Goal: Task Accomplishment & Management: Use online tool/utility

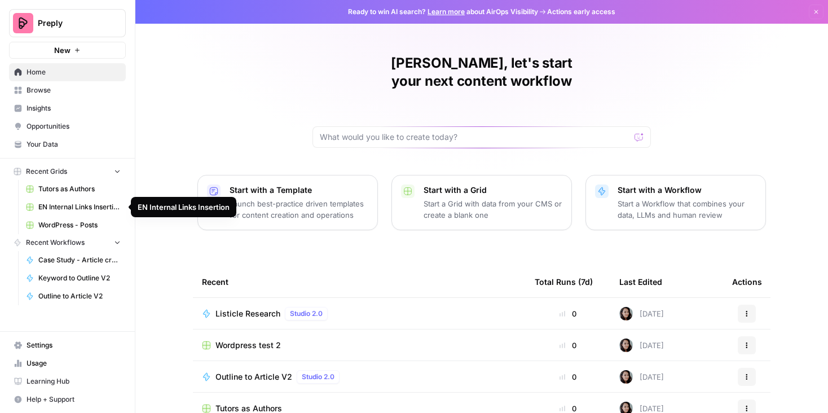
click at [71, 191] on span "Tutors as Authors" at bounding box center [79, 189] width 82 height 10
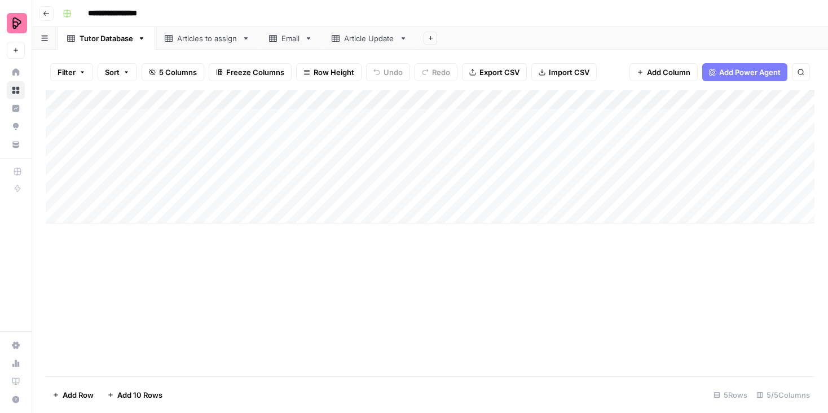
click at [434, 40] on icon "button" at bounding box center [431, 38] width 6 height 6
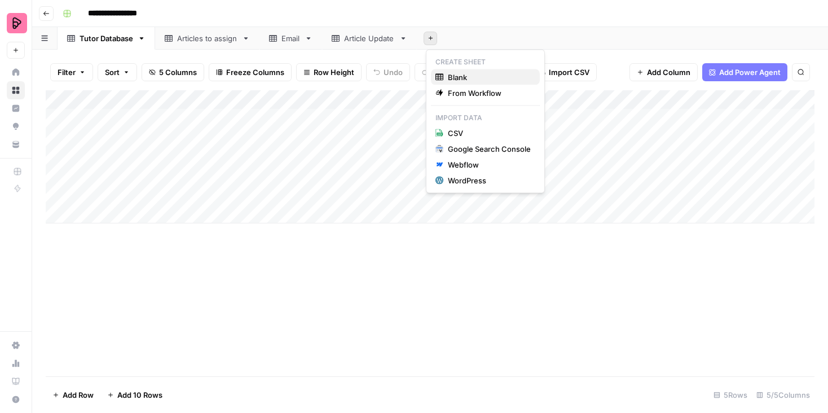
click at [445, 78] on div "Blank" at bounding box center [486, 77] width 100 height 11
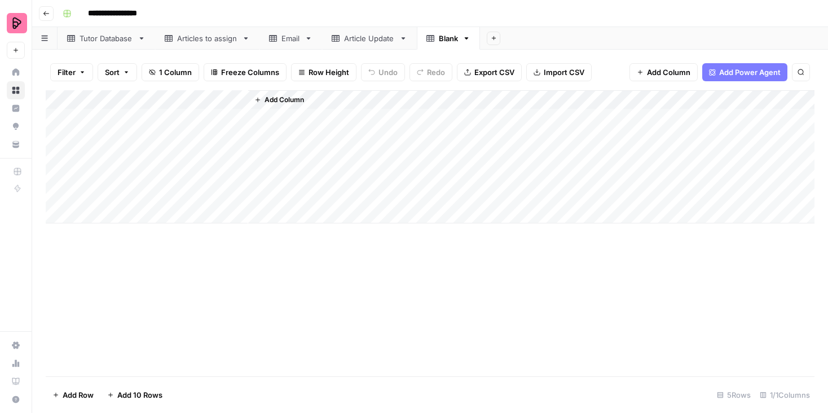
click at [447, 39] on div "Blank" at bounding box center [448, 38] width 19 height 11
click at [447, 41] on div "Blank" at bounding box center [448, 38] width 19 height 11
click at [447, 41] on input "*****" at bounding box center [449, 38] width 21 height 15
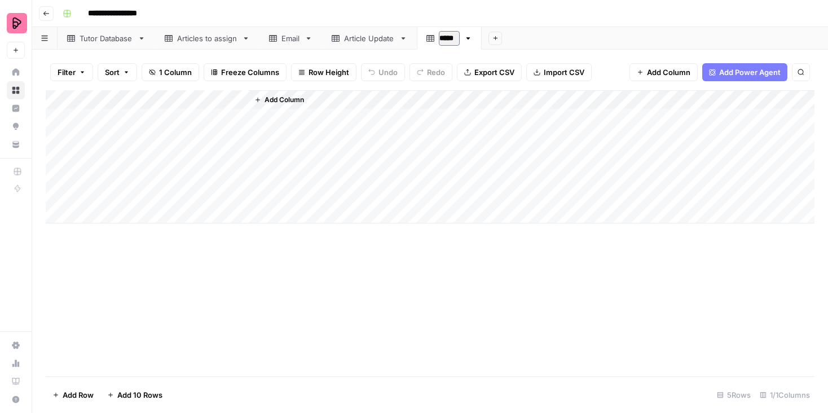
click at [447, 41] on input "*****" at bounding box center [449, 38] width 21 height 15
type input "*"
type input "**********"
click at [466, 128] on div "Add Column" at bounding box center [531, 156] width 567 height 133
click at [127, 122] on div "Add Column" at bounding box center [430, 156] width 769 height 133
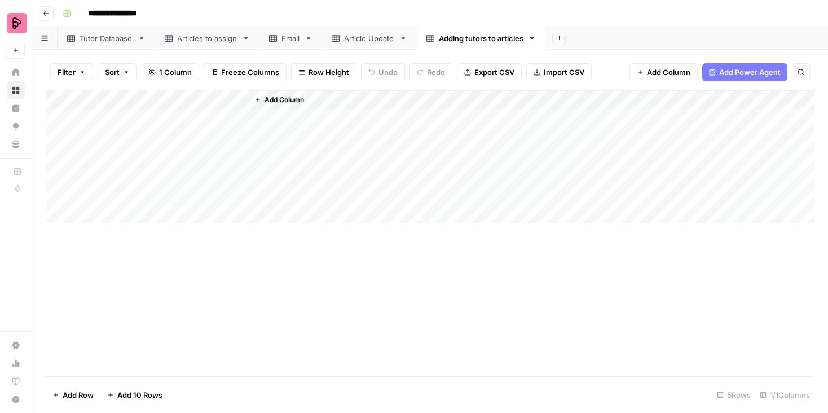
click at [112, 101] on div "Add Column" at bounding box center [430, 156] width 769 height 133
click at [112, 101] on div at bounding box center [166, 101] width 163 height 23
click at [114, 129] on input "Title" at bounding box center [152, 126] width 115 height 11
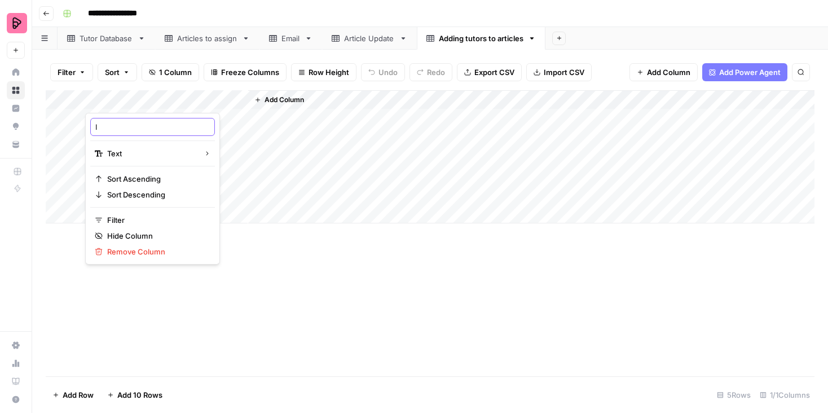
type input "ID"
click at [280, 104] on span "Add Column" at bounding box center [285, 100] width 40 height 10
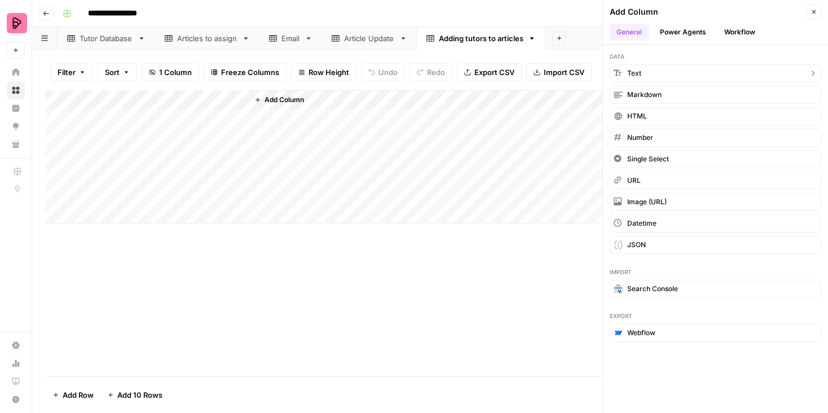
click at [707, 71] on button "Text" at bounding box center [716, 73] width 212 height 18
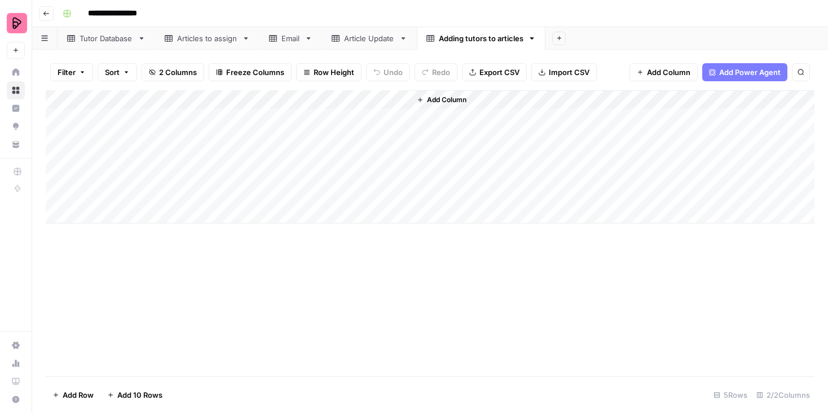
click at [310, 98] on div "Add Column" at bounding box center [430, 156] width 769 height 133
click at [310, 98] on div at bounding box center [329, 101] width 163 height 23
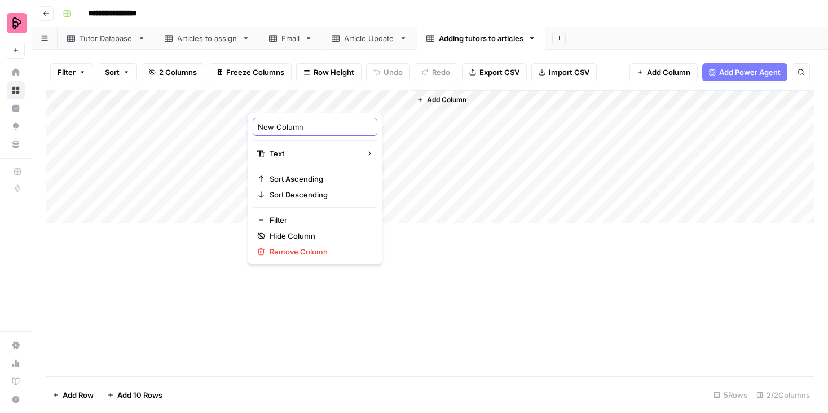
click at [292, 126] on input "New Column" at bounding box center [315, 126] width 115 height 11
type input "View"
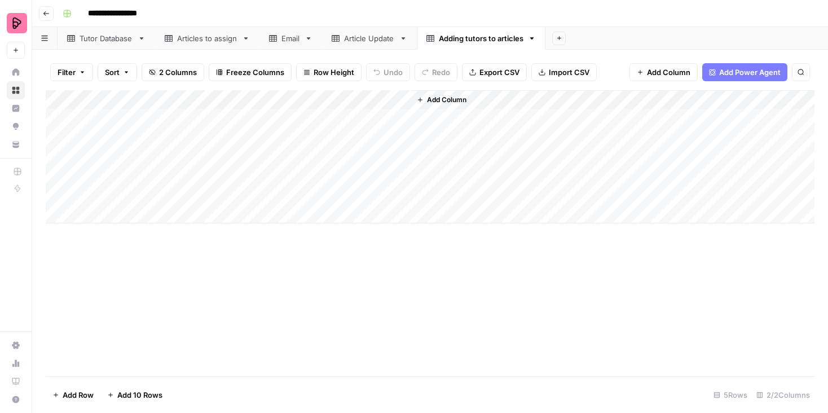
click at [332, 249] on div "Add Column" at bounding box center [430, 233] width 769 height 286
click at [442, 98] on span "Add Column" at bounding box center [447, 100] width 40 height 10
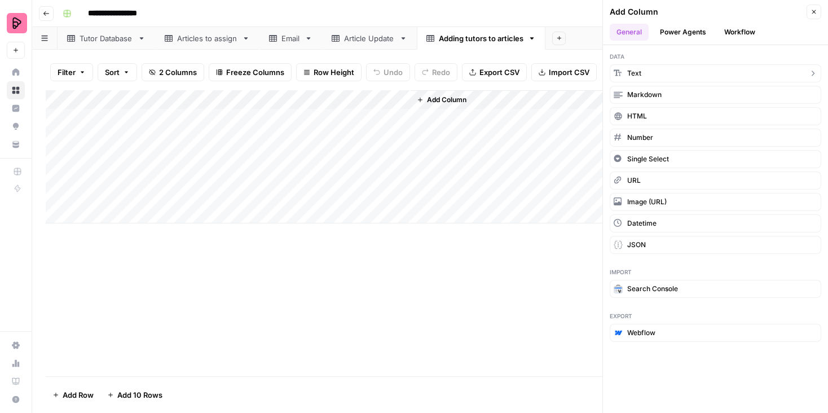
click at [675, 77] on button "Text" at bounding box center [716, 73] width 212 height 18
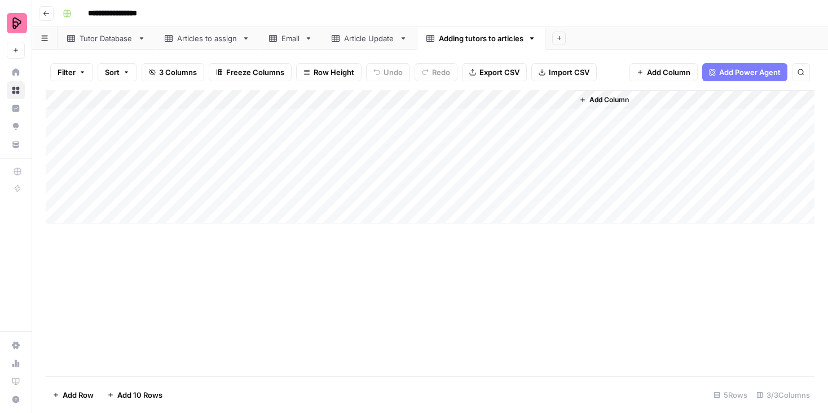
click at [475, 100] on div "Add Column" at bounding box center [430, 156] width 769 height 133
click at [475, 100] on div at bounding box center [491, 101] width 163 height 23
click at [449, 128] on input "New Column" at bounding box center [477, 126] width 115 height 11
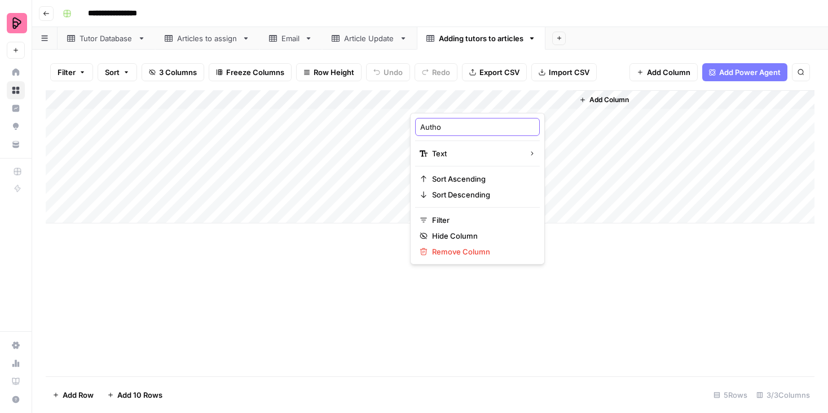
type input "Author"
click at [344, 287] on div "Add Column" at bounding box center [430, 233] width 769 height 286
click at [600, 97] on span "Add Column" at bounding box center [610, 100] width 40 height 10
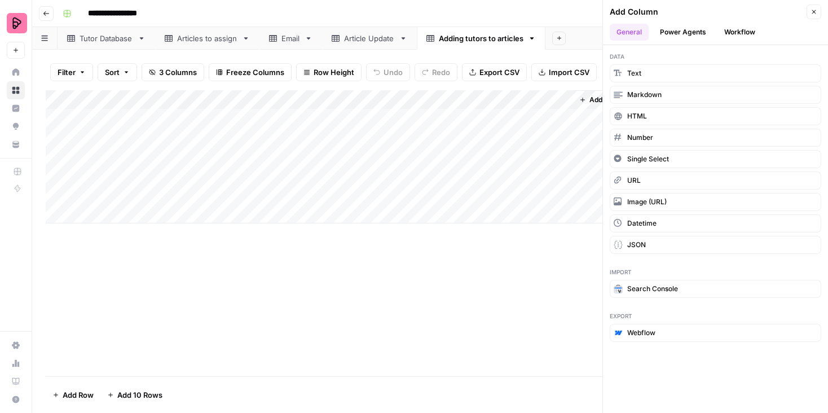
click at [739, 36] on button "Workflow" at bounding box center [740, 32] width 45 height 17
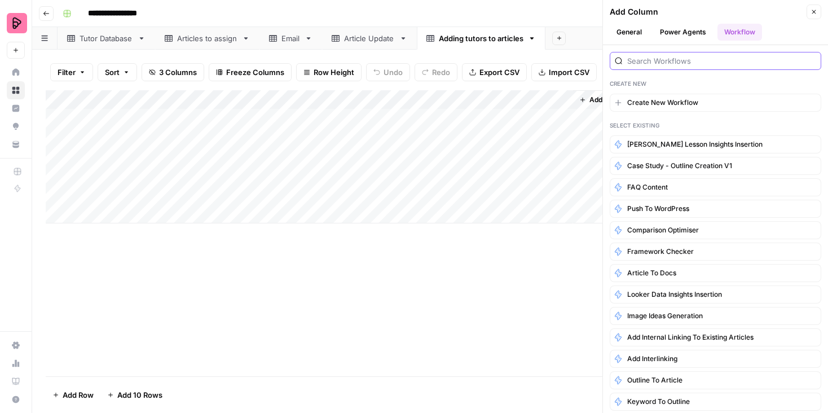
click at [653, 62] on input "search" at bounding box center [722, 60] width 189 height 11
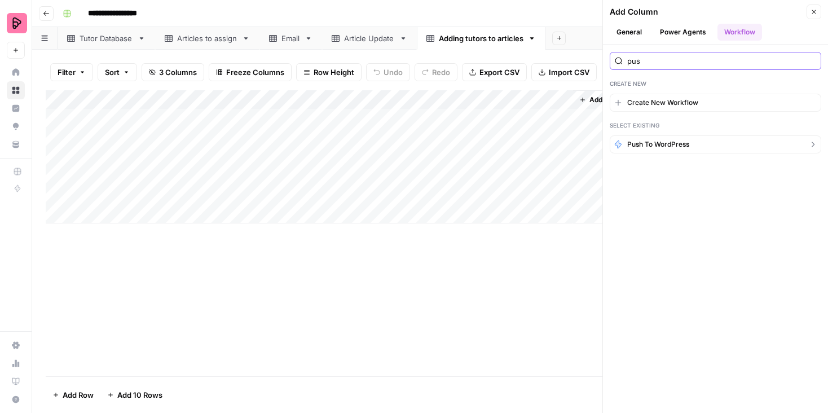
type input "pus"
click at [673, 143] on span "Push to WordPress" at bounding box center [659, 144] width 62 height 10
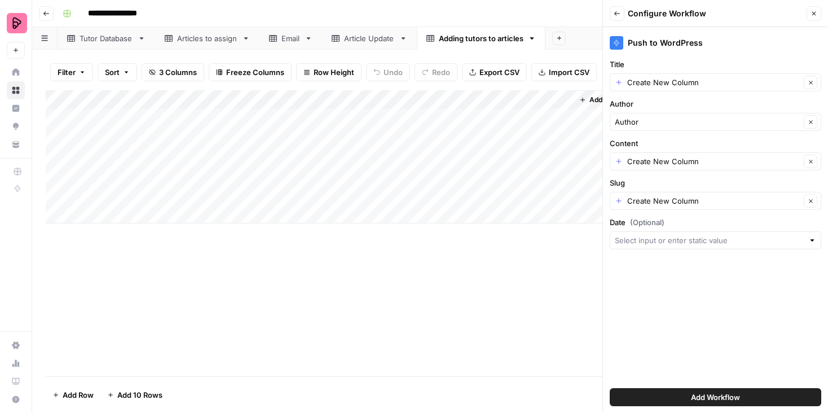
click at [692, 395] on span "Add Workflow" at bounding box center [715, 397] width 49 height 11
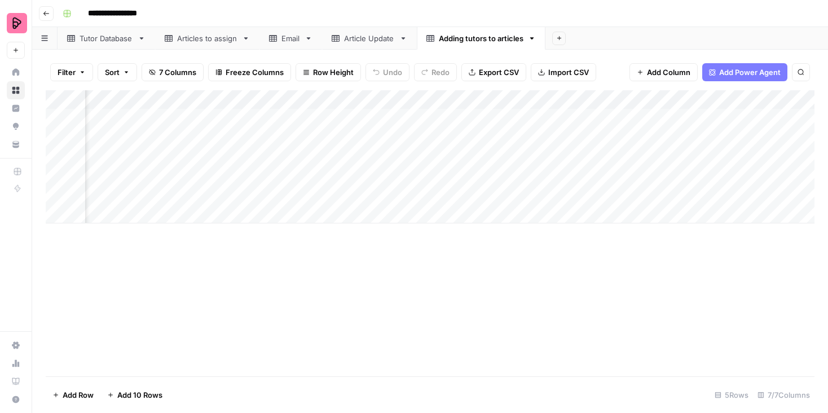
scroll to position [0, 429]
click at [727, 99] on div "Add Column" at bounding box center [430, 156] width 769 height 133
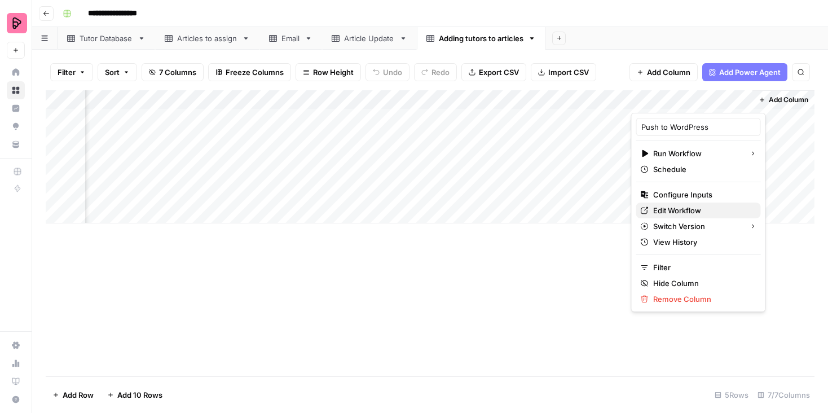
click at [657, 204] on link "Edit Workflow" at bounding box center [699, 211] width 125 height 16
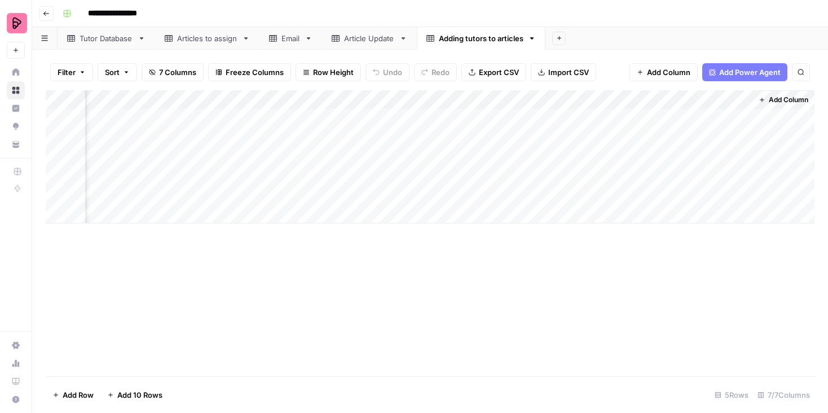
click at [729, 97] on div "Add Column" at bounding box center [430, 156] width 769 height 133
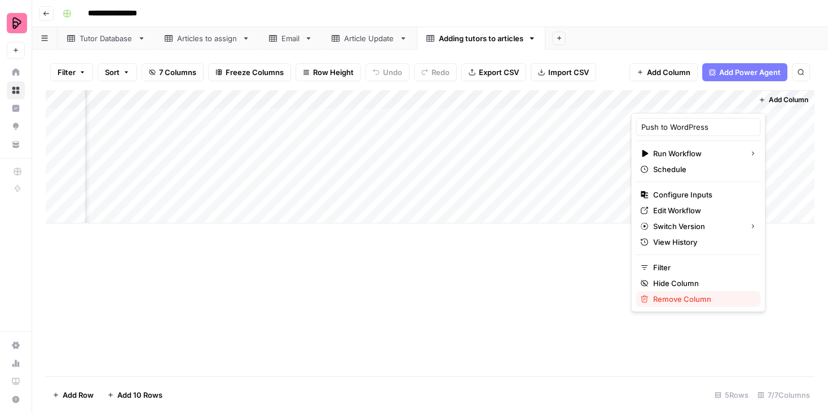
click at [692, 300] on span "Remove Column" at bounding box center [703, 298] width 99 height 11
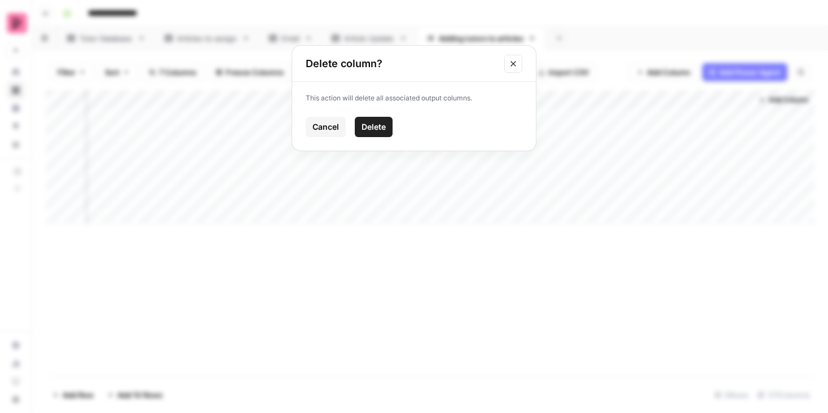
click at [379, 128] on span "Delete" at bounding box center [374, 126] width 24 height 11
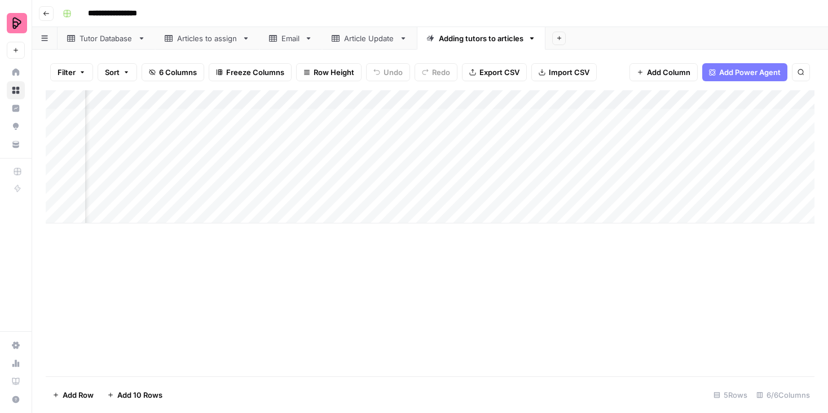
scroll to position [0, 0]
click at [398, 102] on div "Add Column" at bounding box center [430, 156] width 769 height 133
click at [393, 297] on div "Add Column" at bounding box center [430, 233] width 769 height 286
drag, startPoint x: 247, startPoint y: 98, endPoint x: 151, endPoint y: 102, distance: 95.5
click at [150, 102] on div "Add Column" at bounding box center [430, 156] width 769 height 133
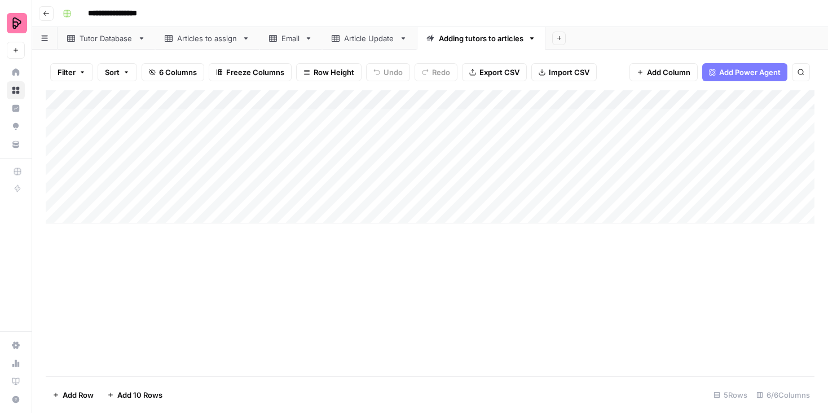
click at [103, 97] on div "Add Column" at bounding box center [430, 156] width 769 height 133
click at [107, 130] on input "ID" at bounding box center [152, 126] width 115 height 11
type input "Post ID"
click at [285, 290] on div "Add Column" at bounding box center [430, 233] width 769 height 286
click at [628, 98] on div "Add Column" at bounding box center [430, 156] width 769 height 133
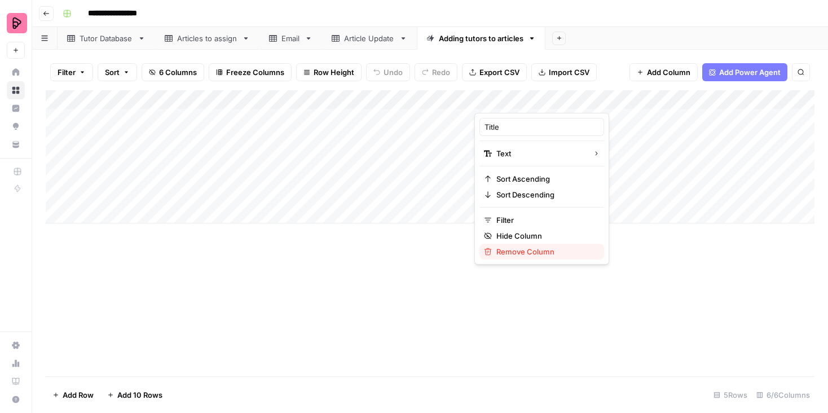
click at [506, 252] on span "Remove Column" at bounding box center [546, 251] width 99 height 11
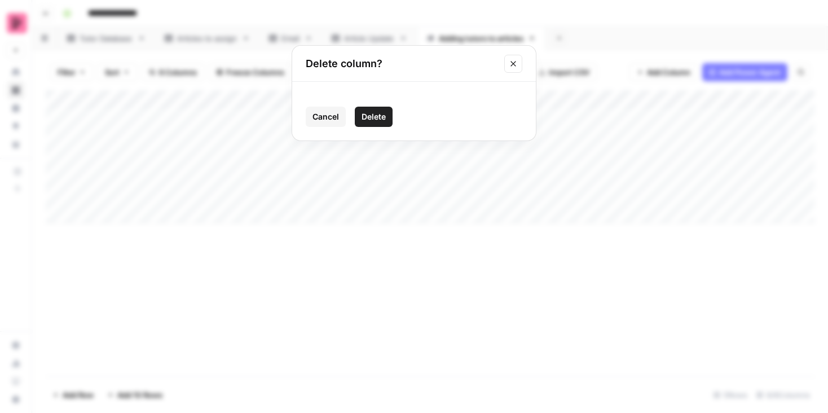
click at [375, 114] on span "Delete" at bounding box center [374, 116] width 24 height 11
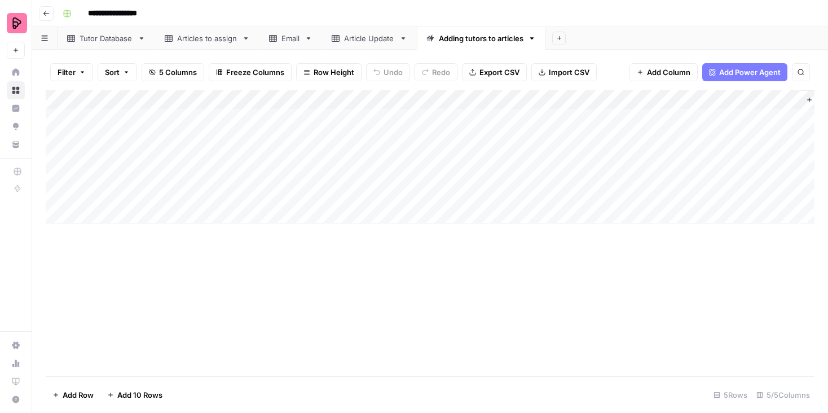
click at [625, 98] on div "Add Column" at bounding box center [430, 156] width 769 height 133
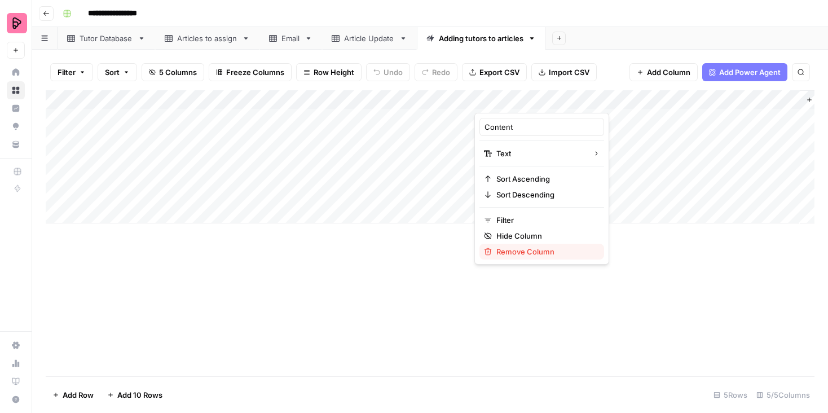
click at [503, 247] on span "Remove Column" at bounding box center [546, 251] width 99 height 11
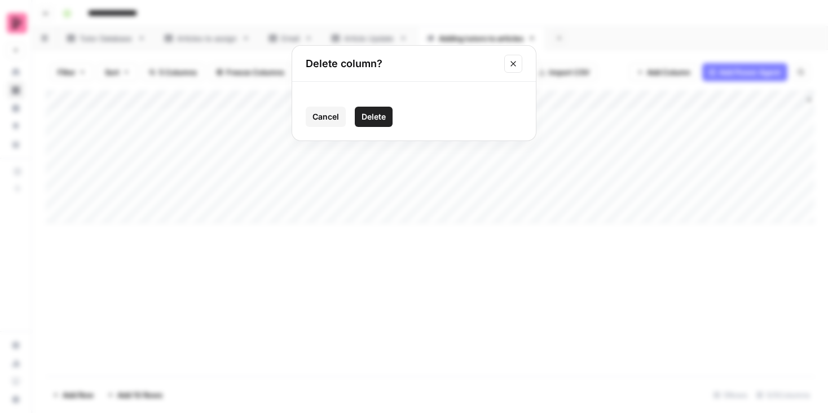
click at [373, 117] on span "Delete" at bounding box center [374, 116] width 24 height 11
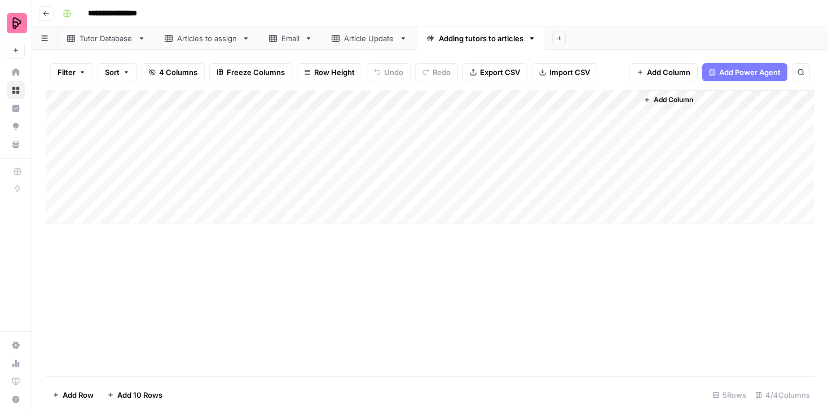
click at [629, 99] on div "Add Column" at bounding box center [430, 156] width 769 height 133
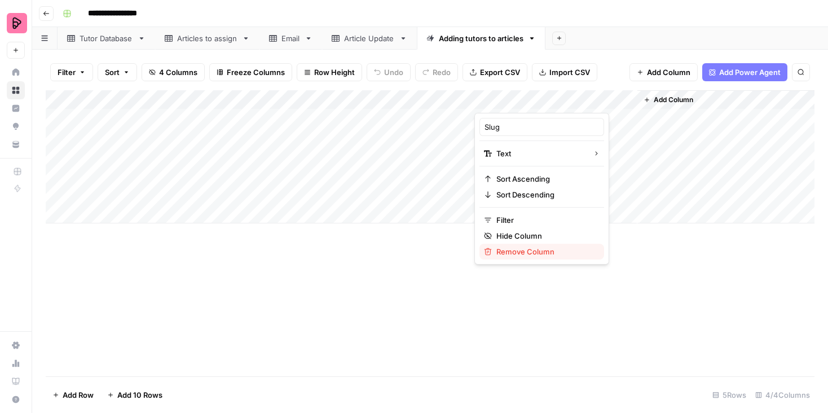
click at [538, 252] on span "Remove Column" at bounding box center [546, 251] width 99 height 11
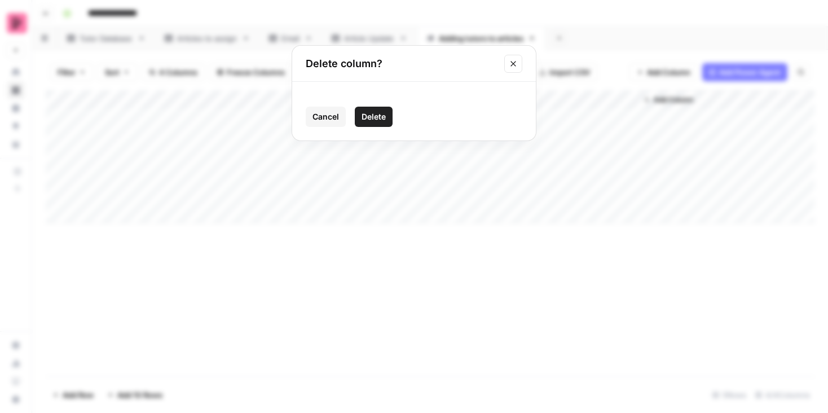
click at [372, 123] on button "Delete" at bounding box center [374, 117] width 38 height 20
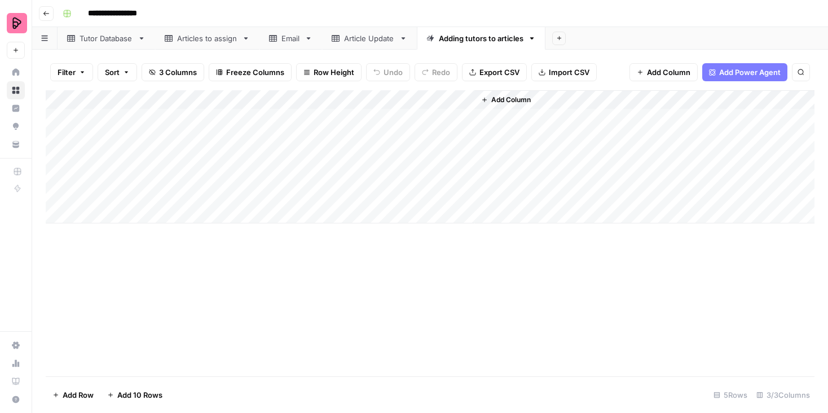
click at [520, 100] on span "Add Column" at bounding box center [512, 100] width 40 height 10
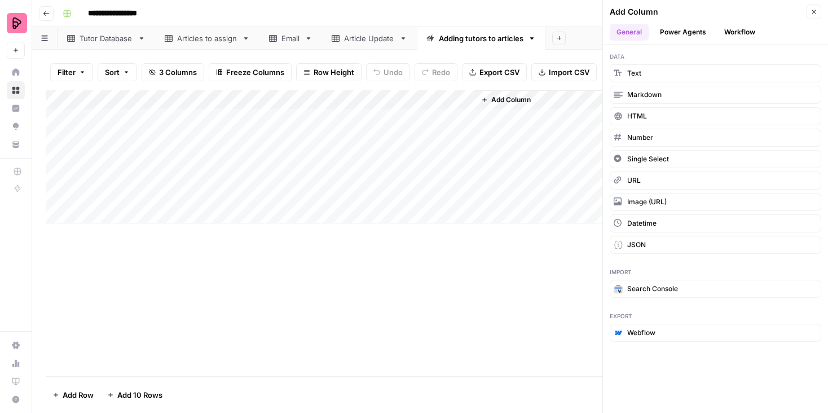
click at [737, 36] on button "Workflow" at bounding box center [740, 32] width 45 height 17
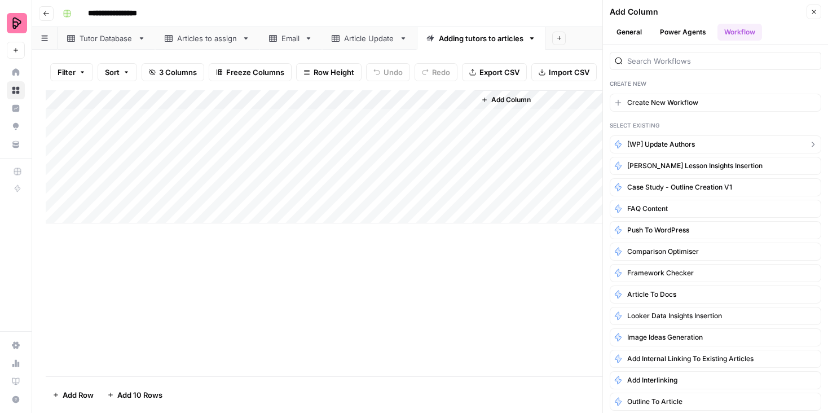
click at [653, 146] on span "[WP] Update Authors" at bounding box center [662, 144] width 68 height 10
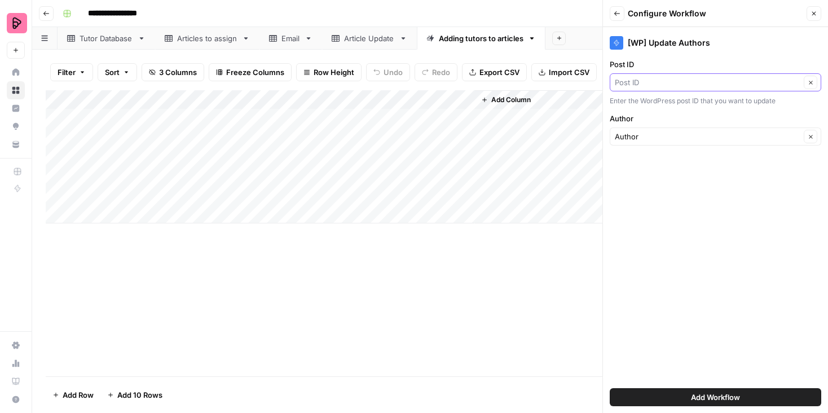
click at [660, 84] on input "Post ID" at bounding box center [708, 82] width 186 height 11
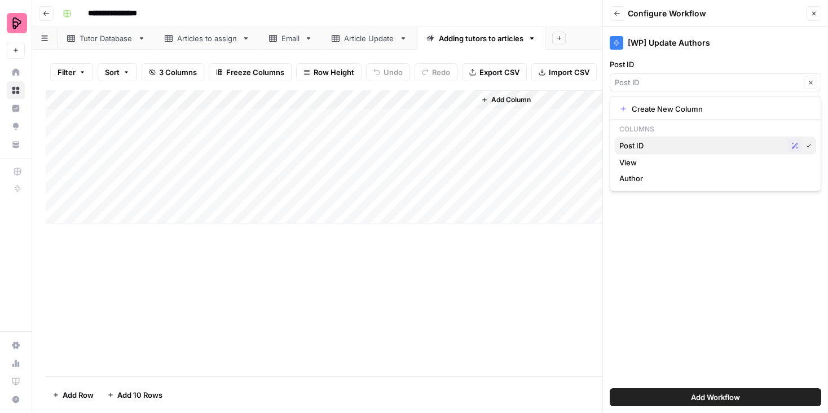
click at [639, 143] on span "Post ID" at bounding box center [702, 145] width 164 height 11
type input "Post ID"
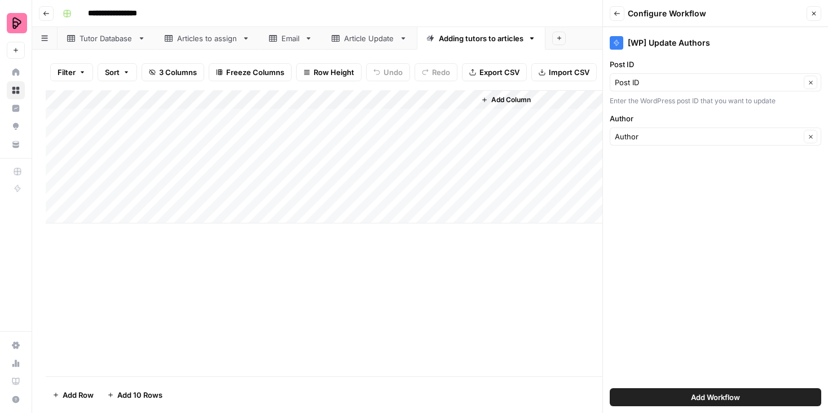
click at [717, 396] on span "Add Workflow" at bounding box center [715, 397] width 49 height 11
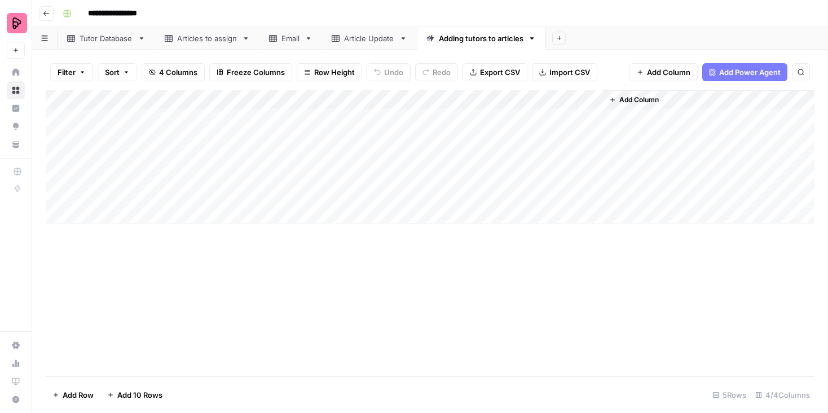
click at [349, 117] on div "Add Column" at bounding box center [430, 156] width 769 height 133
drag, startPoint x: 475, startPoint y: 98, endPoint x: 373, endPoint y: 98, distance: 102.1
click at [372, 98] on div "Add Column" at bounding box center [430, 156] width 769 height 133
click at [119, 116] on div "Add Column" at bounding box center [430, 156] width 769 height 133
click at [125, 119] on div "Add Column" at bounding box center [430, 156] width 769 height 133
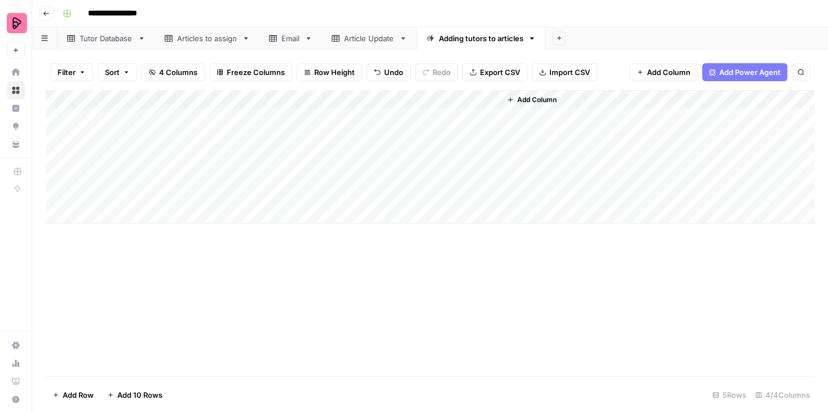
click at [125, 119] on body "**********" at bounding box center [414, 206] width 828 height 413
type textarea "******"
click at [176, 151] on div "Add Column" at bounding box center [430, 156] width 769 height 133
click at [272, 125] on div "Add Column" at bounding box center [430, 156] width 769 height 133
click at [440, 116] on div "Add Column" at bounding box center [430, 156] width 769 height 133
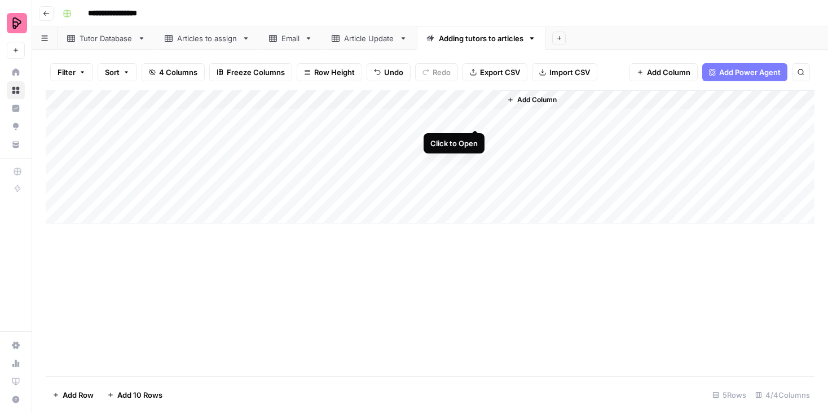
click at [475, 114] on div "Add Column" at bounding box center [430, 156] width 769 height 133
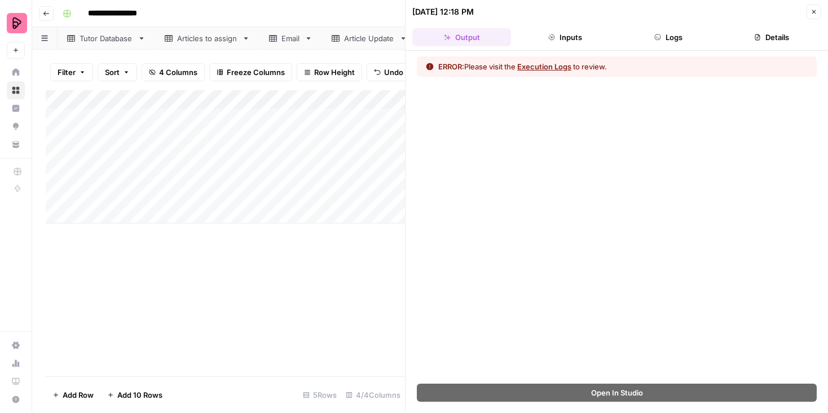
click at [570, 65] on button "Execution Logs" at bounding box center [545, 66] width 54 height 11
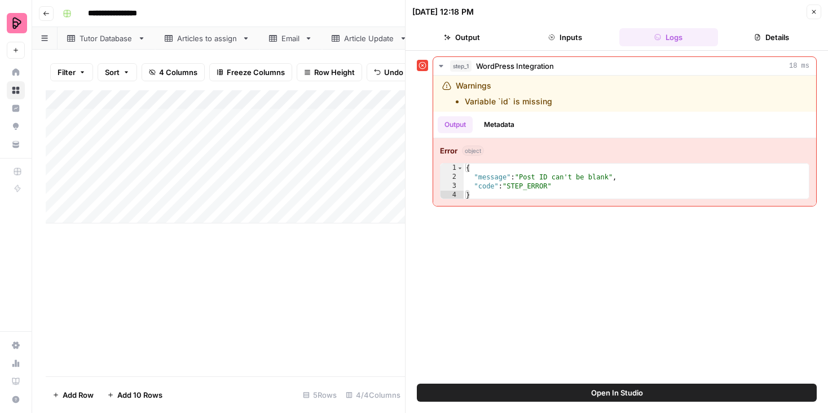
click at [816, 15] on icon "button" at bounding box center [814, 11] width 7 height 7
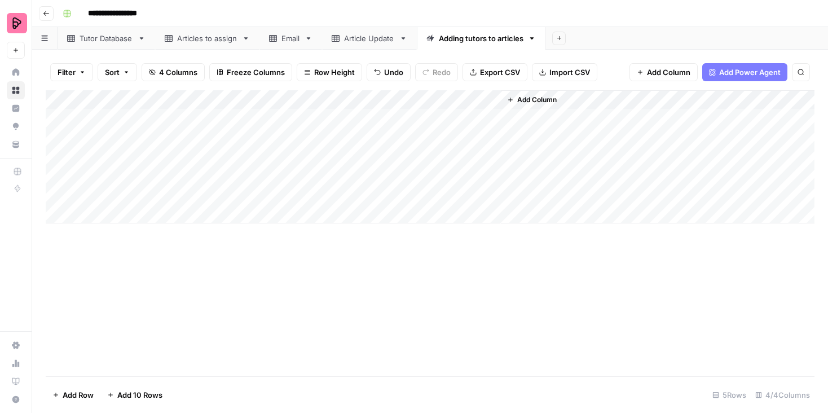
click at [478, 97] on div "Add Column" at bounding box center [430, 156] width 769 height 133
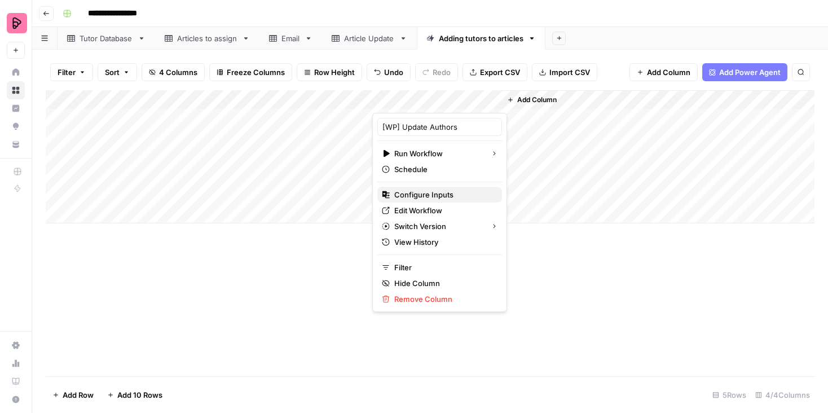
click at [436, 196] on span "Configure Inputs" at bounding box center [443, 194] width 99 height 11
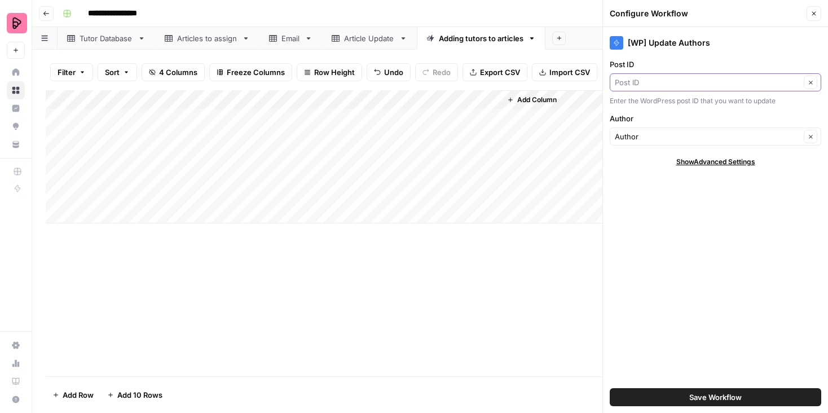
click at [705, 77] on input "Post ID" at bounding box center [708, 82] width 186 height 11
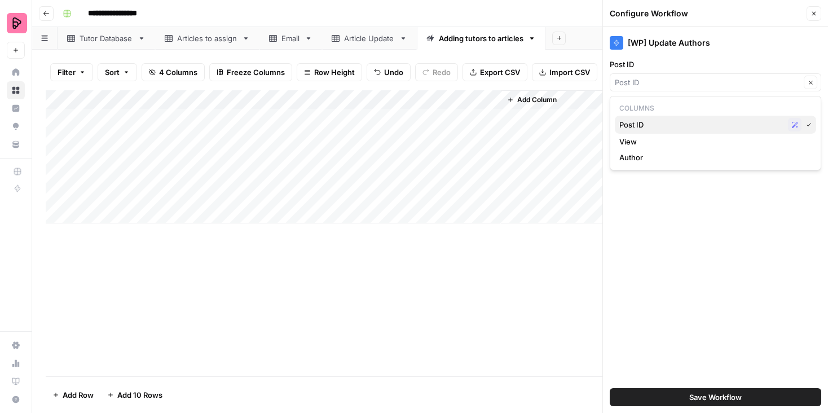
click at [679, 122] on span "Post ID" at bounding box center [702, 124] width 164 height 11
type input "Post ID"
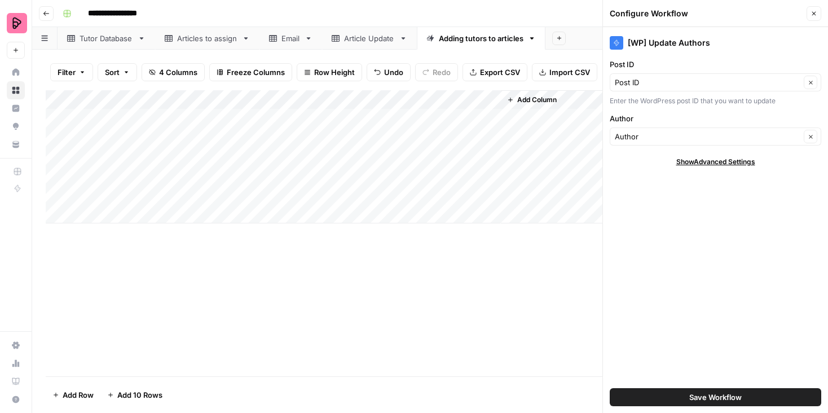
click at [711, 395] on span "Save Workflow" at bounding box center [716, 397] width 52 height 11
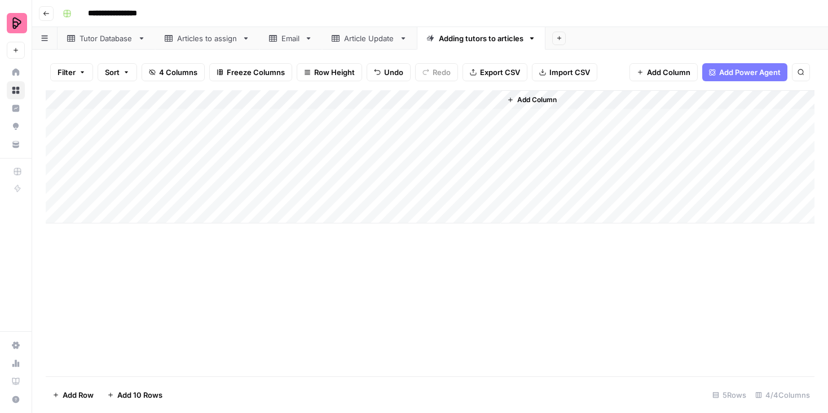
click at [477, 117] on div "Add Column" at bounding box center [430, 156] width 769 height 133
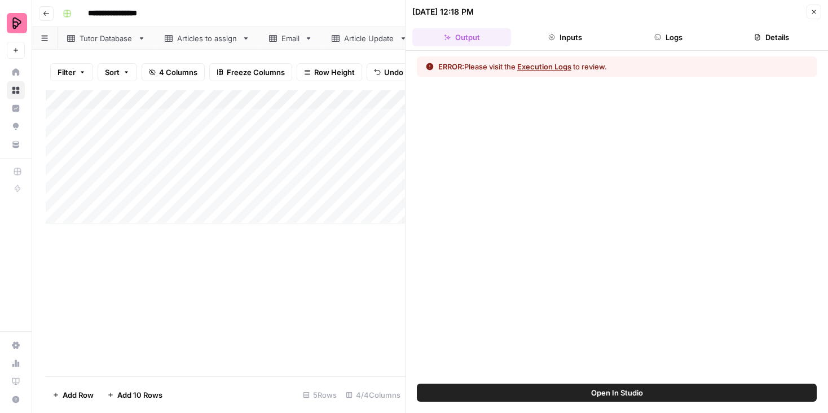
click at [559, 391] on button "Open In Studio" at bounding box center [617, 393] width 400 height 18
click at [817, 8] on icon "button" at bounding box center [814, 11] width 7 height 7
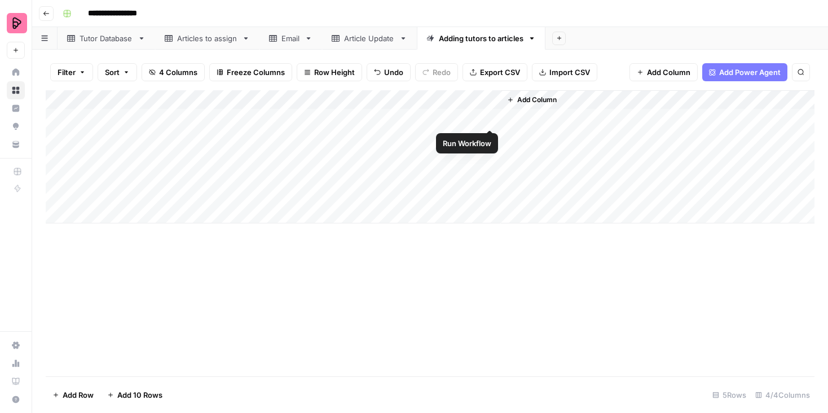
click at [493, 117] on div "Add Column" at bounding box center [430, 156] width 769 height 133
click at [472, 119] on div "Add Column" at bounding box center [430, 156] width 769 height 133
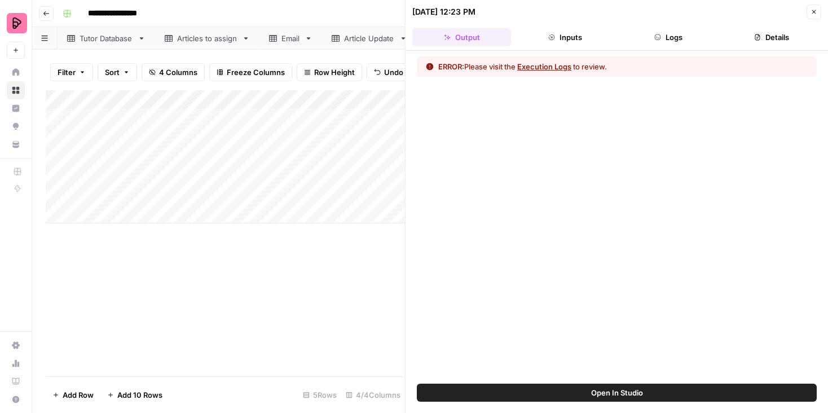
click at [560, 65] on button "Execution Logs" at bounding box center [545, 66] width 54 height 11
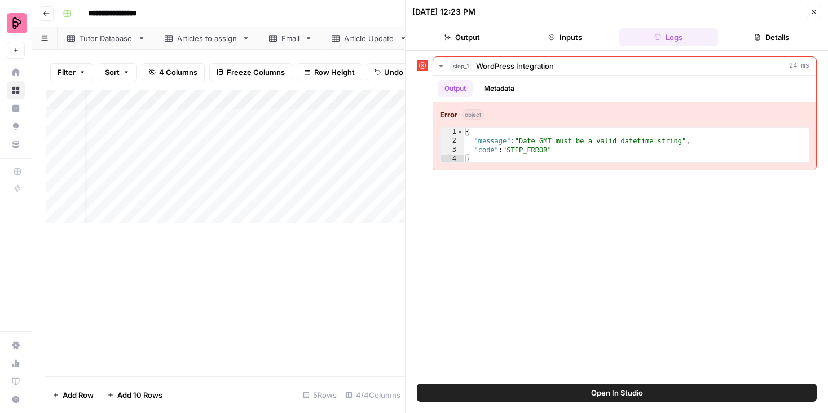
scroll to position [0, 159]
click at [816, 10] on icon "button" at bounding box center [815, 12] width 4 height 4
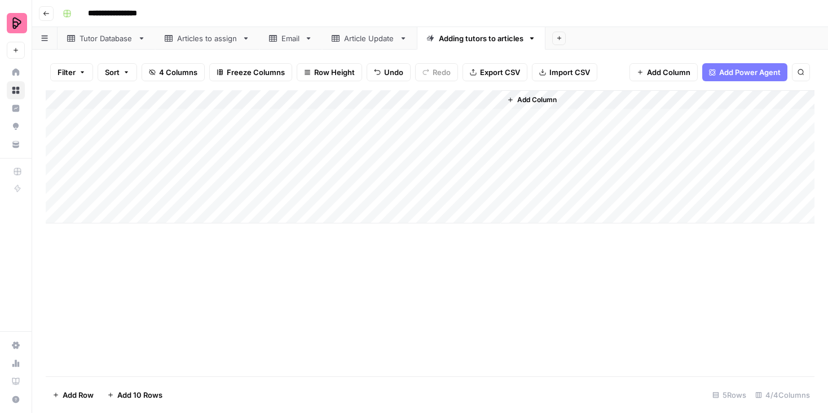
click at [544, 100] on span "Add Column" at bounding box center [538, 100] width 40 height 10
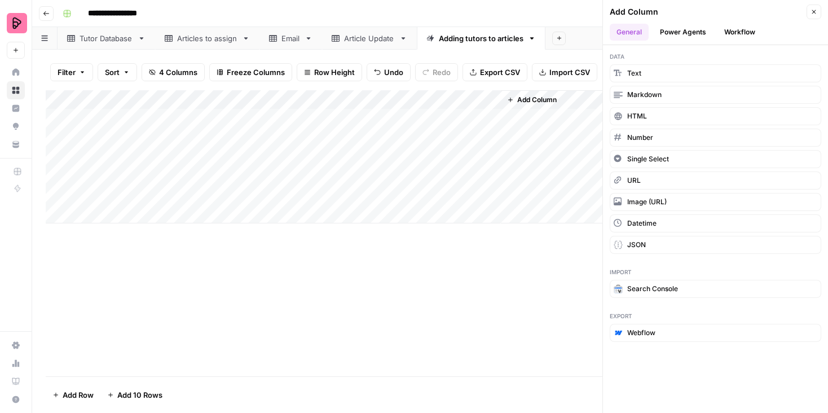
click at [814, 6] on button "Close" at bounding box center [814, 12] width 15 height 15
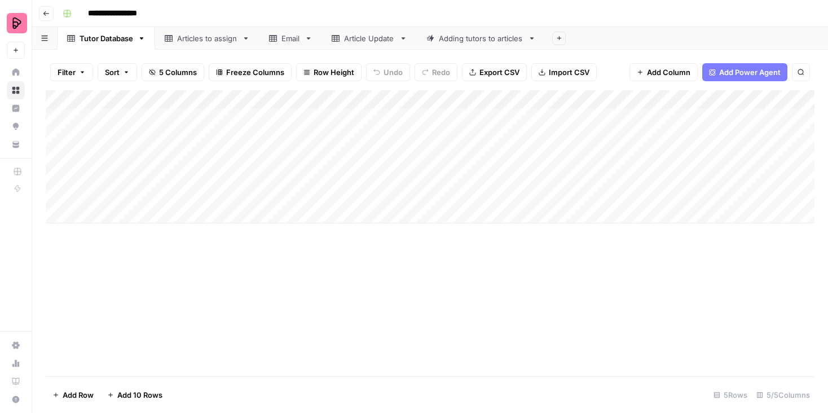
click at [514, 40] on div "Export all rows as a CSV file" at bounding box center [492, 48] width 109 height 20
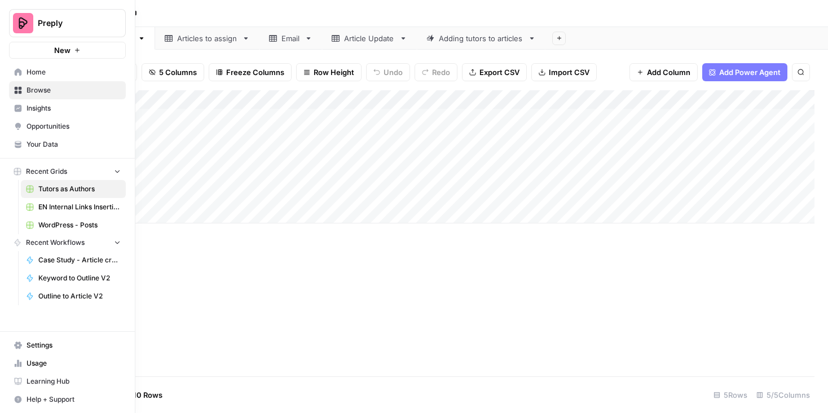
click at [22, 71] on link "Home" at bounding box center [67, 72] width 117 height 18
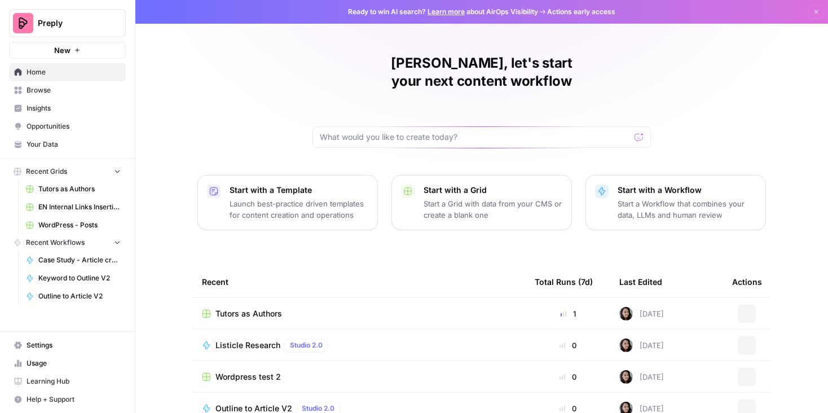
click at [34, 93] on span "Browse" at bounding box center [74, 90] width 94 height 10
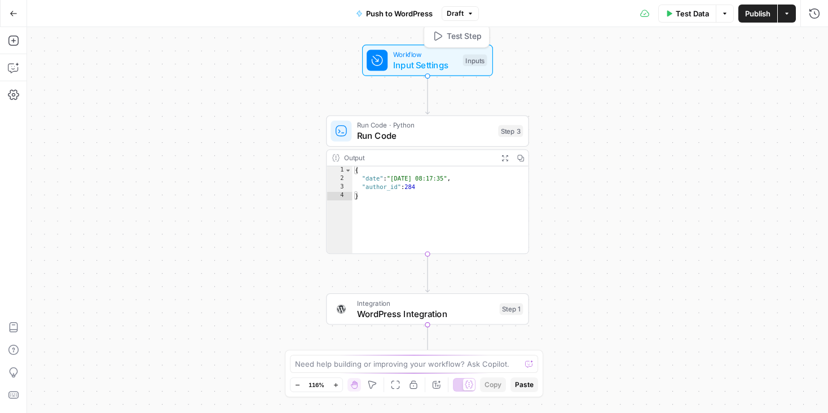
click at [453, 60] on span "Input Settings" at bounding box center [425, 64] width 65 height 13
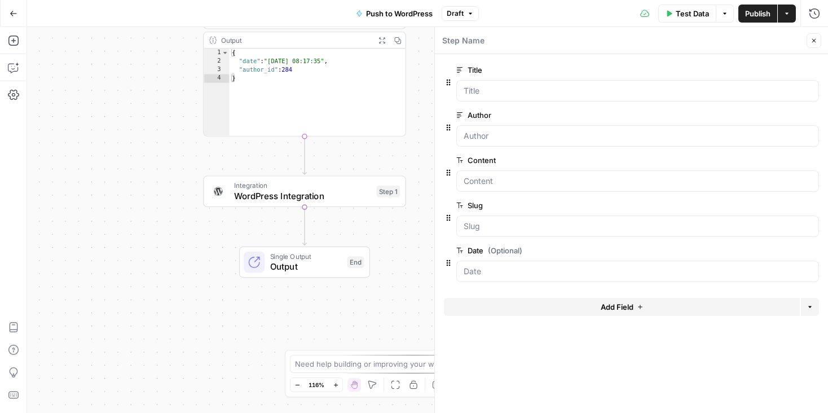
click at [340, 199] on span "WordPress Integration" at bounding box center [303, 196] width 138 height 13
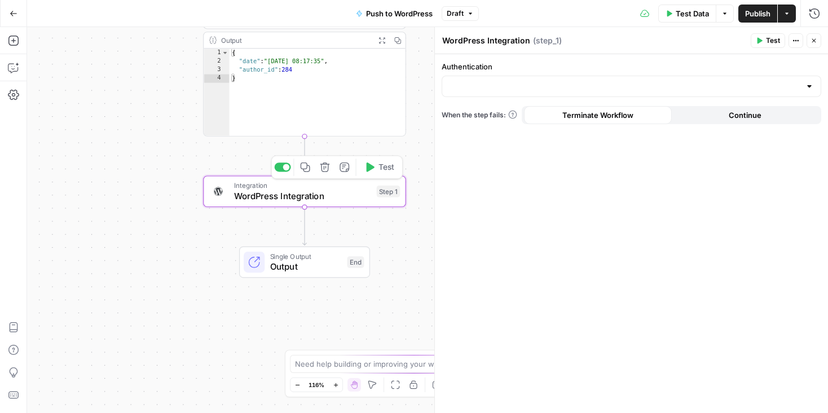
type input "EN Blog"
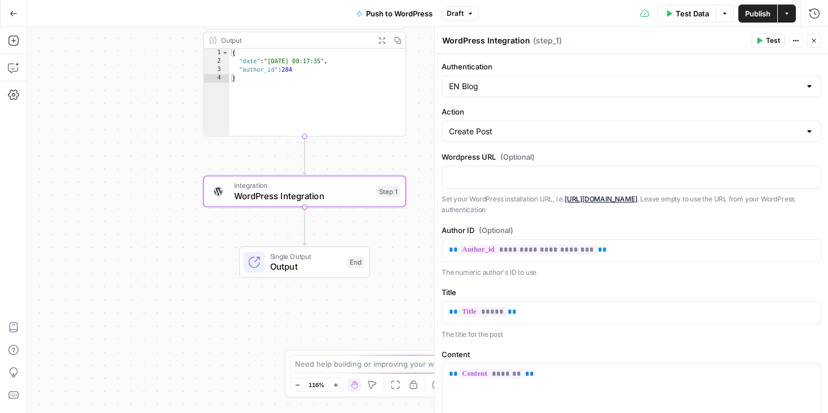
click at [810, 133] on div at bounding box center [809, 131] width 9 height 11
type input "Create Post"
click at [595, 16] on div "Test Data Options Publish Actions Run History" at bounding box center [653, 13] width 349 height 27
click at [14, 11] on icon "button" at bounding box center [14, 14] width 8 height 8
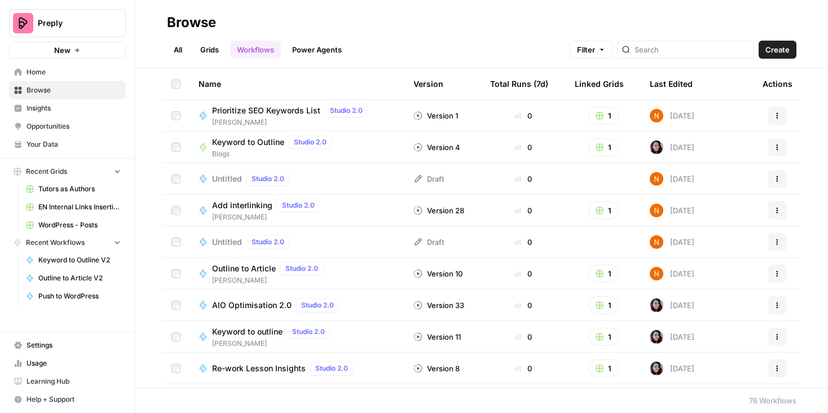
click at [709, 42] on div at bounding box center [685, 50] width 137 height 18
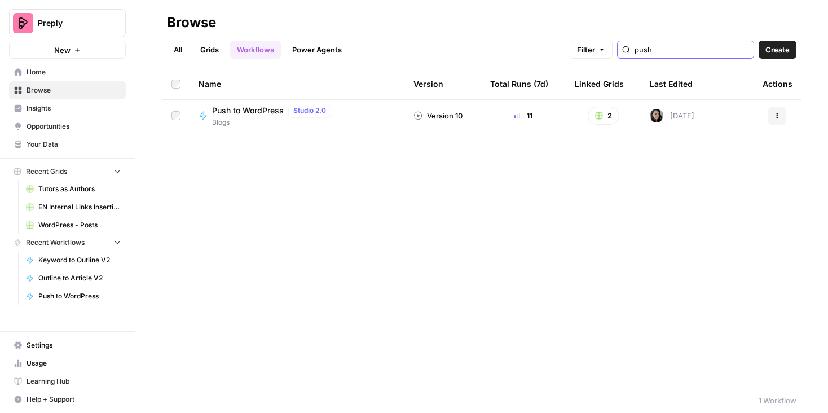
type input "push"
click at [783, 117] on button "Actions" at bounding box center [778, 116] width 18 height 18
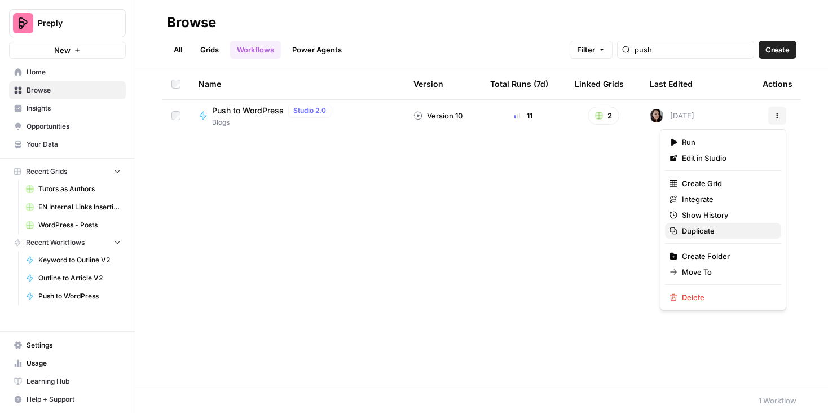
click at [730, 234] on span "Duplicate" at bounding box center [727, 230] width 90 height 11
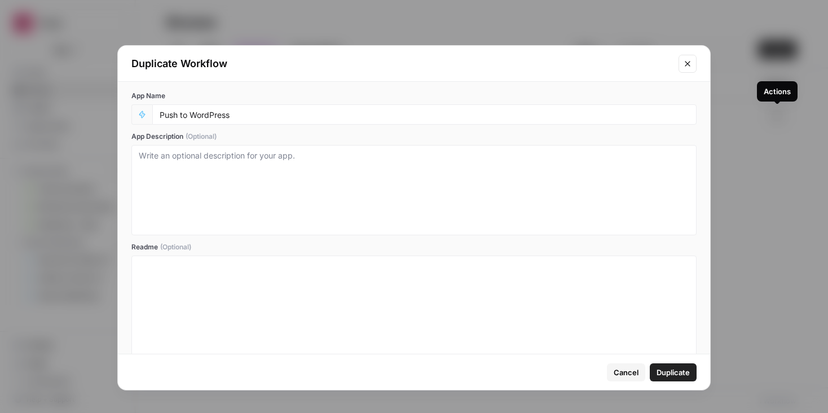
click at [156, 114] on div "Push to WordPress" at bounding box center [424, 114] width 545 height 20
click at [185, 114] on input "Push to WordPress" at bounding box center [425, 114] width 530 height 10
click at [168, 112] on input "Push to WordPress" at bounding box center [425, 114] width 530 height 10
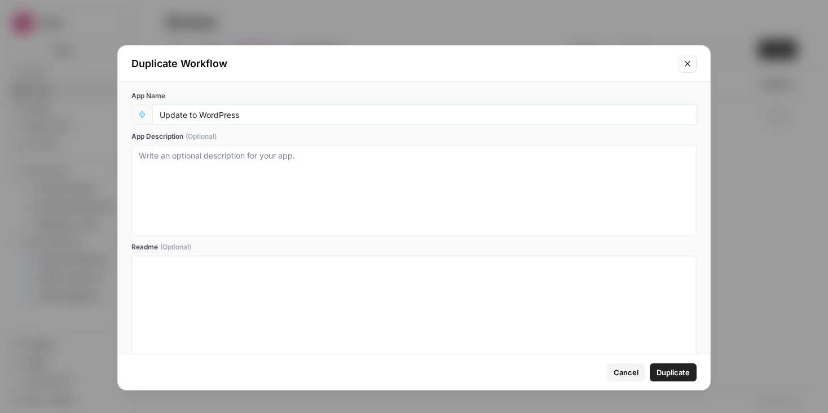
drag, startPoint x: 189, startPoint y: 115, endPoint x: 286, endPoint y: 115, distance: 96.5
click at [286, 115] on input "Update to WordPress" at bounding box center [425, 114] width 530 height 10
type input "[WP] Update Authors"
click at [675, 371] on span "Duplicate" at bounding box center [673, 372] width 33 height 11
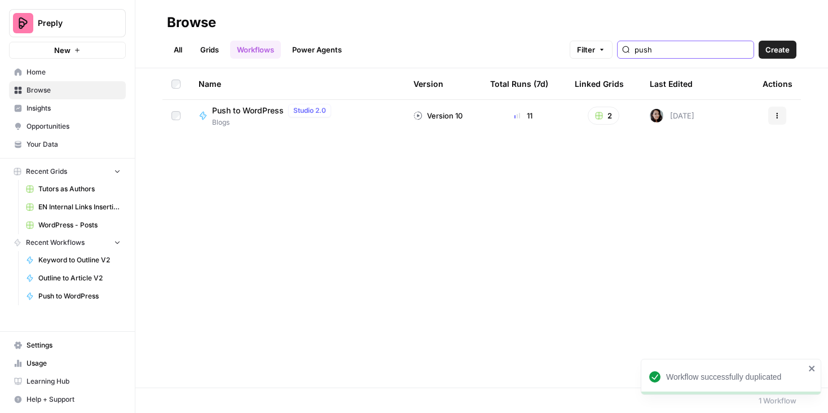
click at [699, 49] on input "push" at bounding box center [692, 49] width 115 height 11
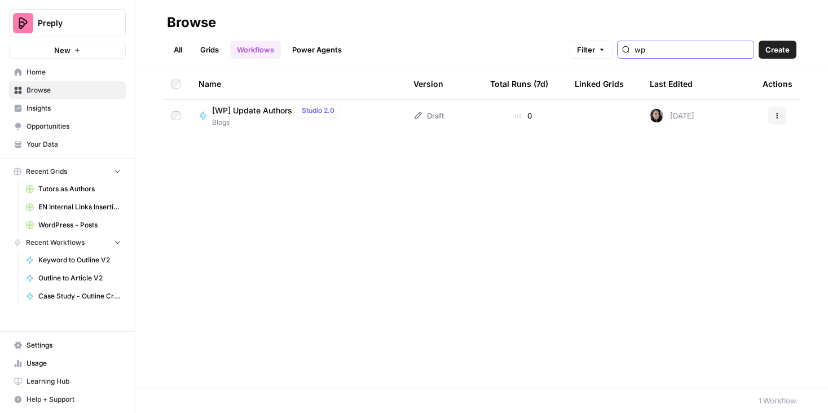
type input "wp"
click at [778, 117] on icon "button" at bounding box center [778, 118] width 2 height 2
click at [726, 146] on span "Edit in Studio" at bounding box center [727, 142] width 90 height 11
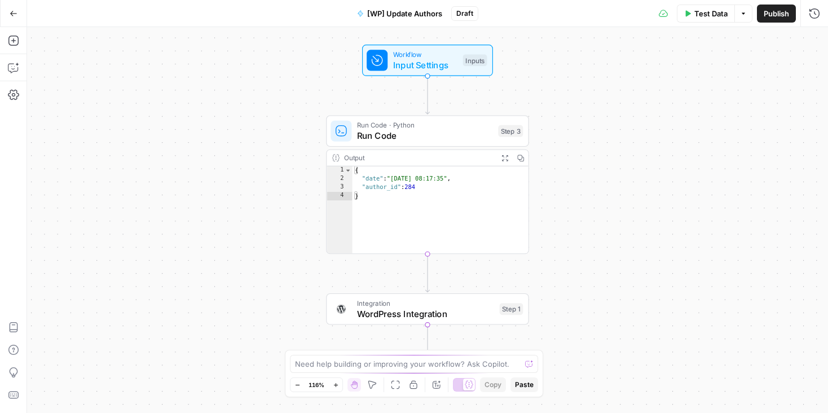
click at [445, 52] on span "Workflow" at bounding box center [425, 54] width 65 height 11
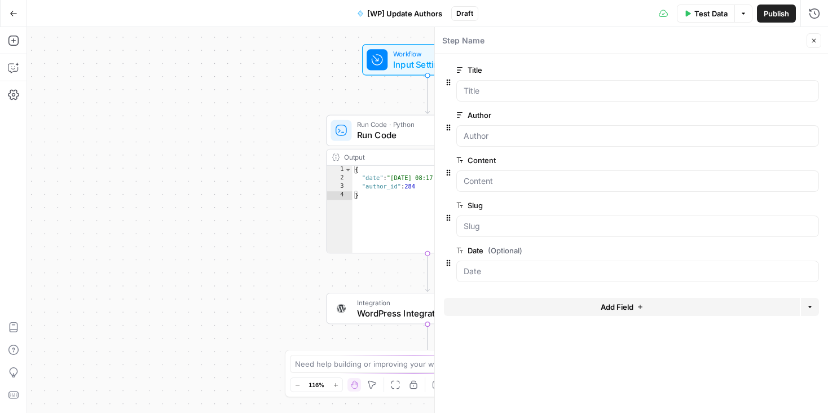
click at [624, 305] on span "Add Field" at bounding box center [617, 306] width 33 height 11
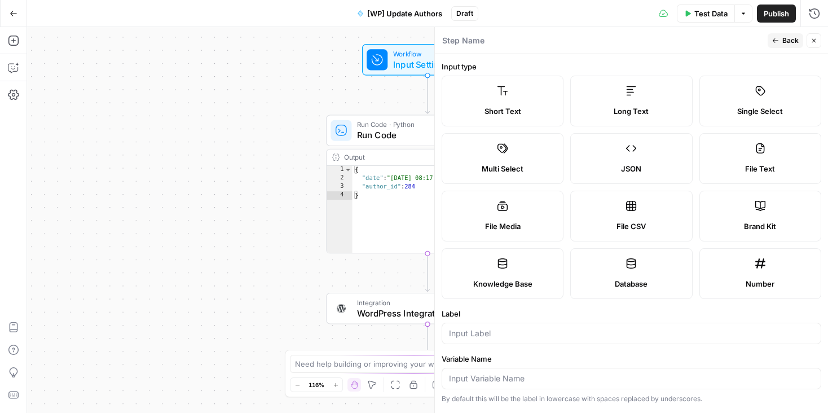
click at [493, 63] on label "Input type" at bounding box center [632, 66] width 380 height 11
click at [496, 91] on label "Short Text" at bounding box center [503, 101] width 122 height 51
click at [477, 334] on input "Label" at bounding box center [631, 333] width 365 height 11
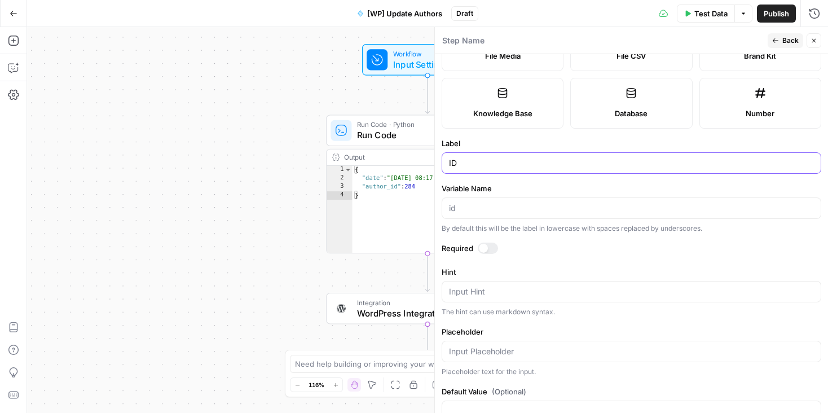
type input "ID"
click at [784, 36] on span "Back" at bounding box center [791, 41] width 16 height 10
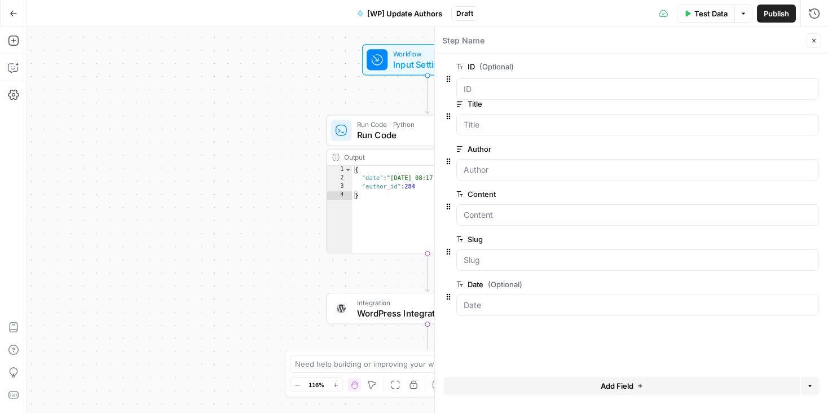
drag, startPoint x: 449, startPoint y: 308, endPoint x: 449, endPoint y: 50, distance: 257.9
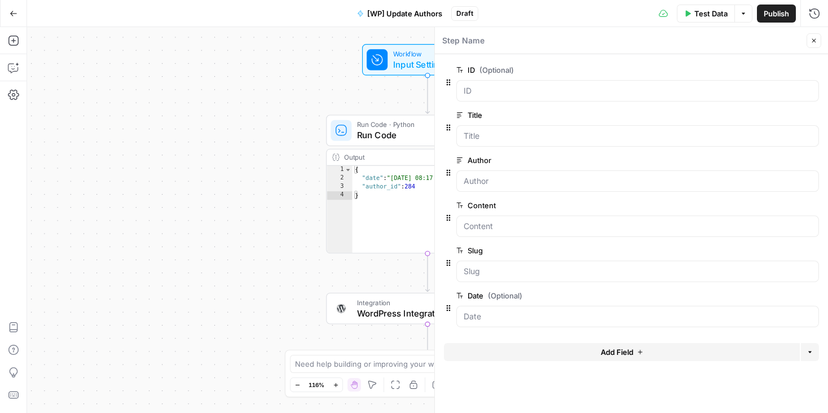
click at [787, 249] on span "edit field" at bounding box center [777, 250] width 25 height 9
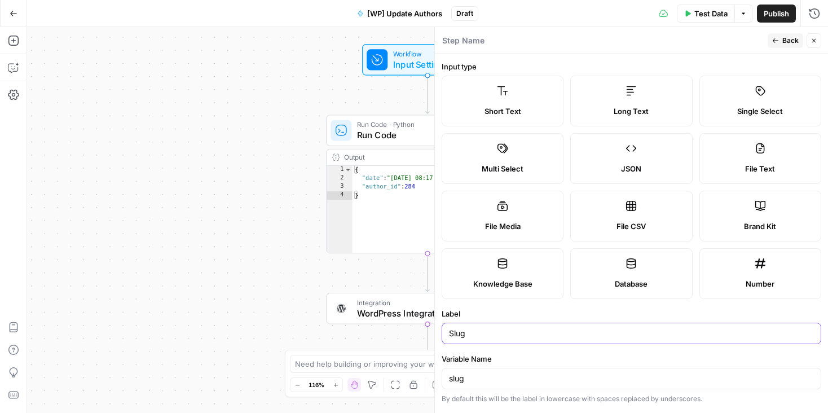
click at [463, 332] on input "Slug" at bounding box center [631, 333] width 365 height 11
type input "View"
click at [480, 384] on input "slug" at bounding box center [631, 378] width 365 height 11
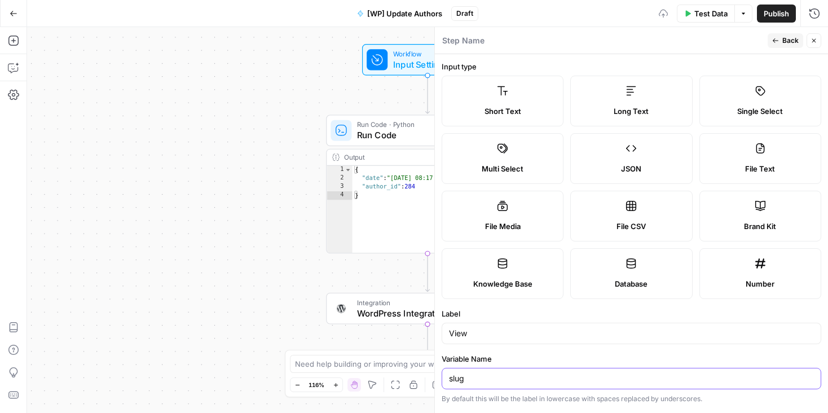
click at [480, 384] on input "slug" at bounding box center [631, 378] width 365 height 11
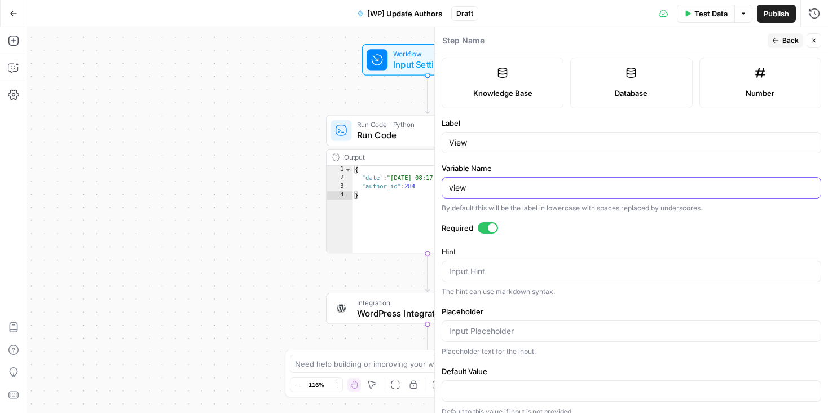
scroll to position [91, 0]
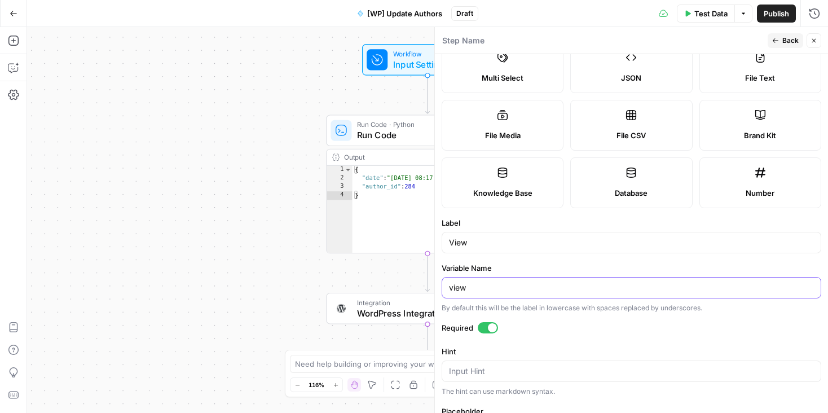
type input "view"
click at [787, 38] on span "Back" at bounding box center [791, 41] width 16 height 10
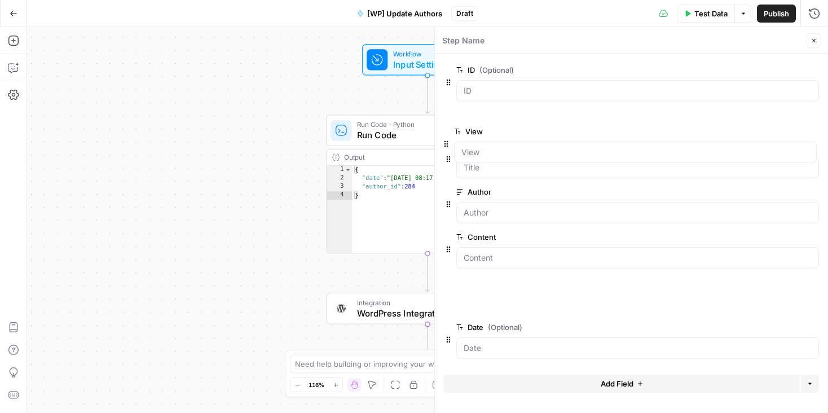
drag, startPoint x: 448, startPoint y: 261, endPoint x: 445, endPoint y: 131, distance: 129.8
drag, startPoint x: 448, startPoint y: 218, endPoint x: 447, endPoint y: 166, distance: 52.5
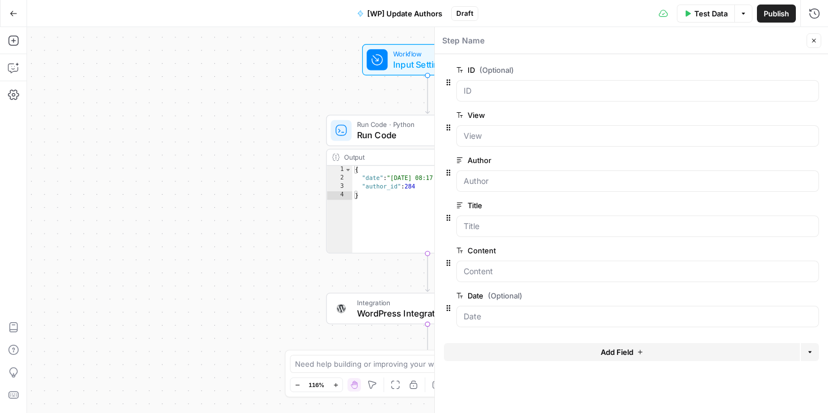
click at [814, 205] on icon "button" at bounding box center [813, 206] width 6 height 6
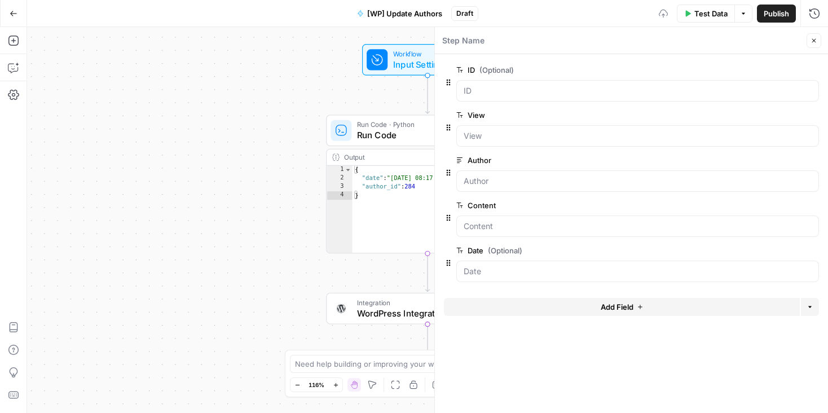
click at [814, 205] on icon "button" at bounding box center [813, 206] width 6 height 6
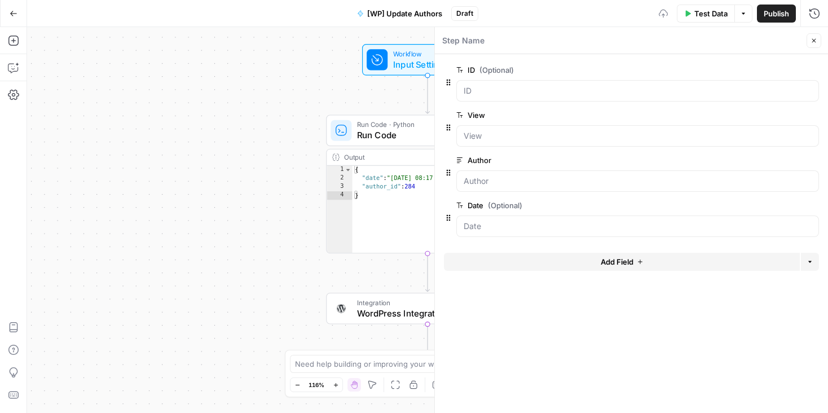
click at [814, 205] on icon "button" at bounding box center [813, 206] width 6 height 6
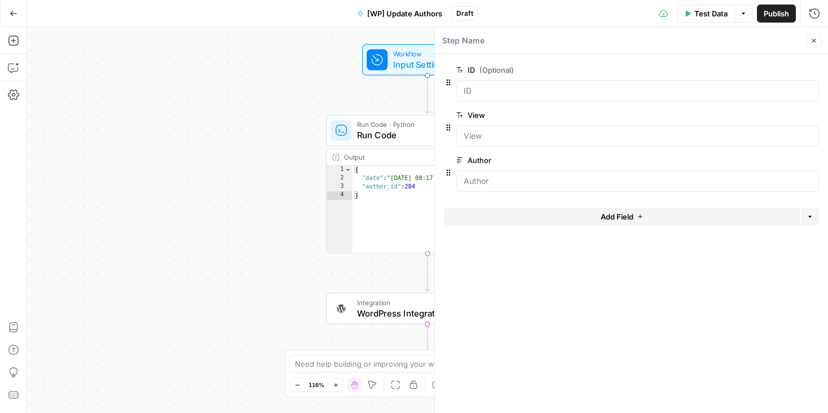
click at [182, 157] on div "Workflow Input Settings Inputs Run Code · Python Run Code Step 3 Output Expand …" at bounding box center [427, 220] width 801 height 386
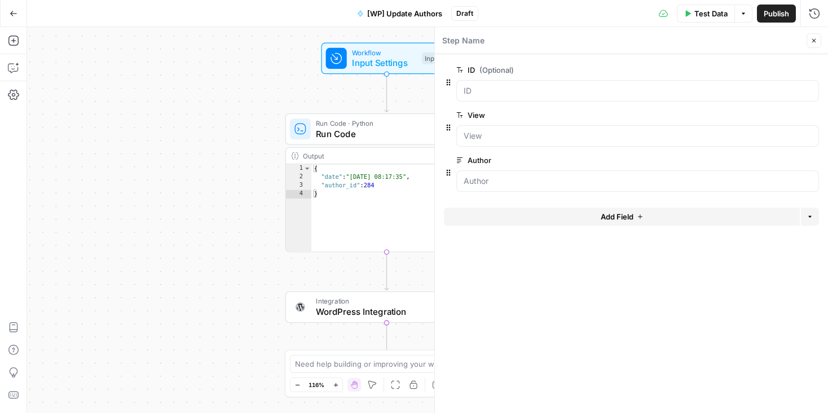
click at [389, 131] on span "Run Code" at bounding box center [384, 133] width 136 height 13
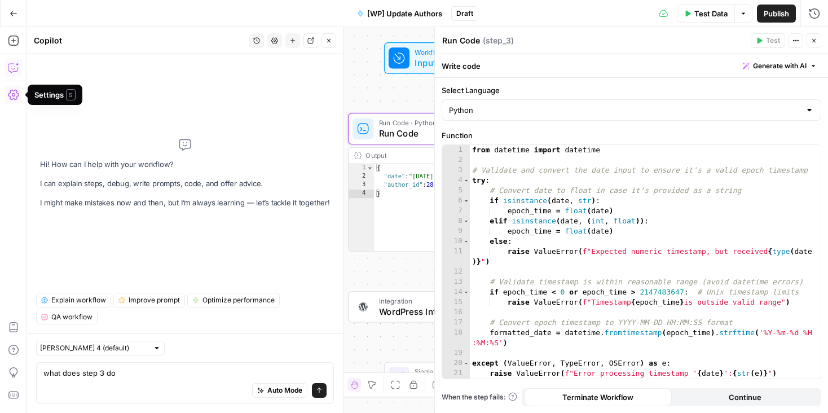
type textarea "what does step 3 do?"
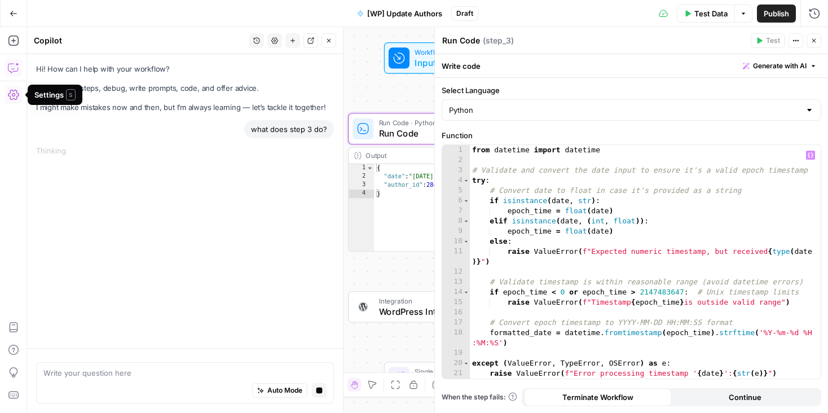
click at [814, 38] on icon "button" at bounding box center [814, 40] width 7 height 7
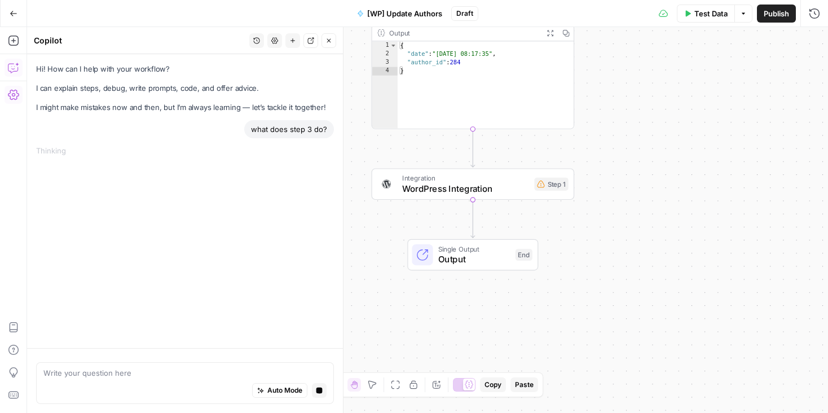
click at [518, 188] on span "WordPress Integration" at bounding box center [465, 188] width 127 height 13
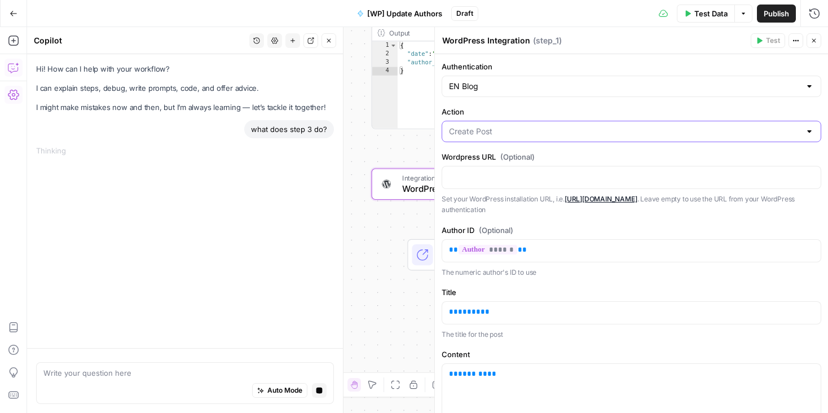
click at [515, 128] on input "Action" at bounding box center [625, 131] width 352 height 11
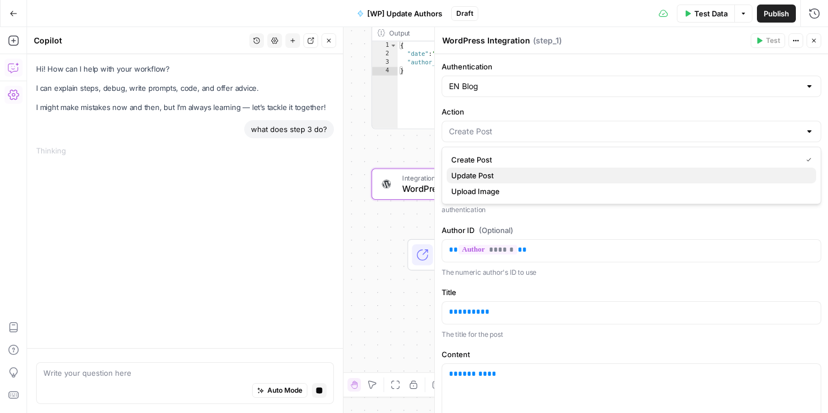
click at [488, 177] on span "Update Post" at bounding box center [629, 175] width 356 height 11
type input "Update Post"
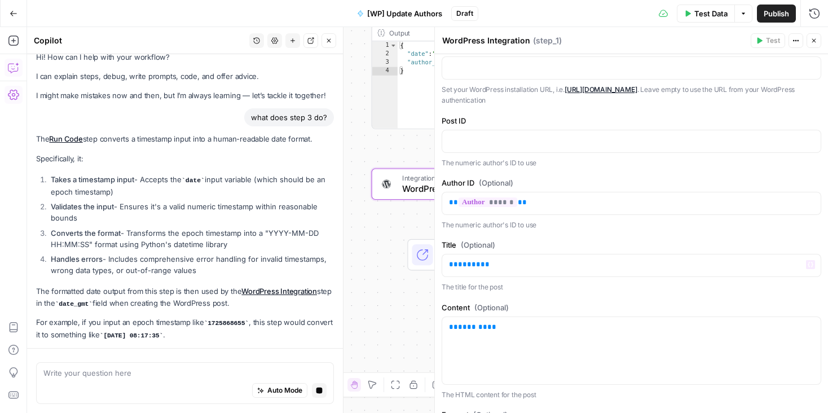
scroll to position [63, 0]
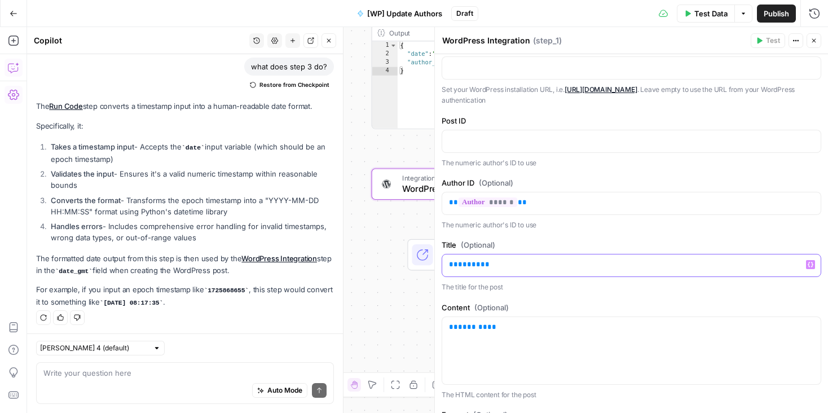
click at [482, 260] on p "** ***** **" at bounding box center [631, 264] width 365 height 11
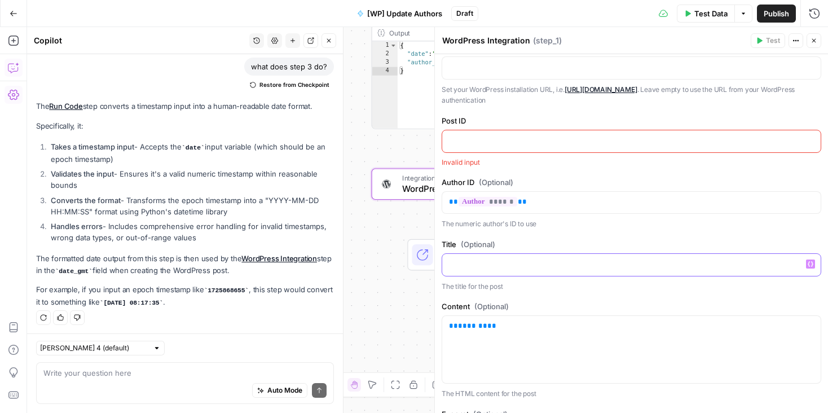
scroll to position [108, 0]
click at [513, 336] on div "** ******* **" at bounding box center [631, 350] width 379 height 67
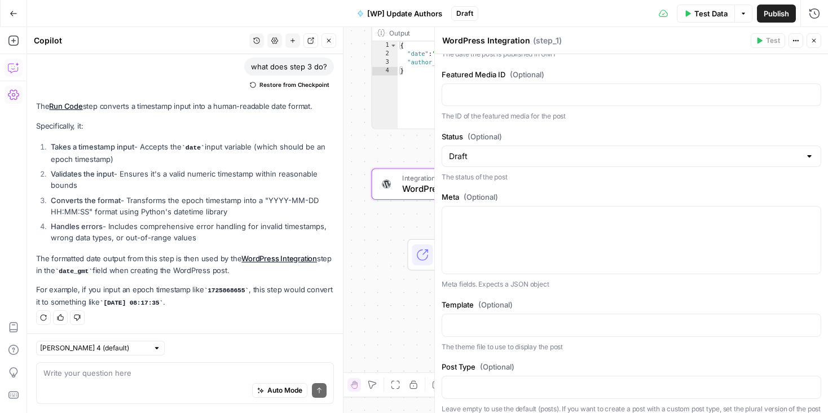
scroll to position [188, 0]
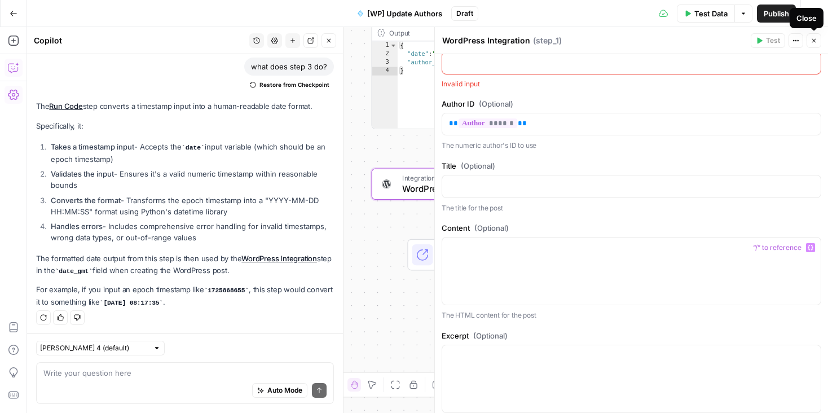
click at [812, 42] on icon "button" at bounding box center [814, 40] width 7 height 7
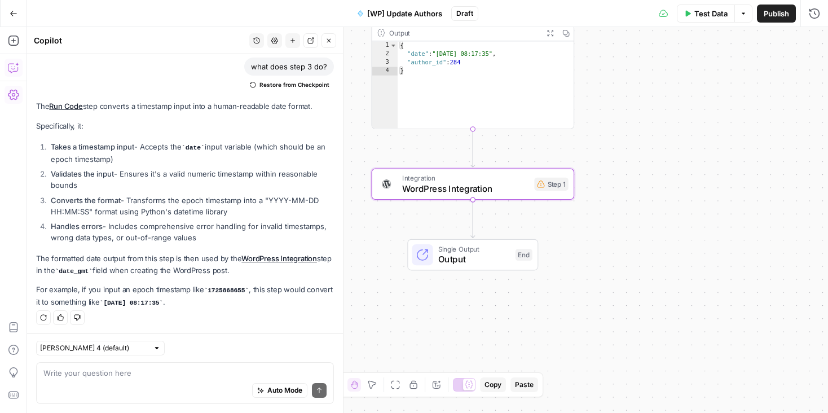
scroll to position [58, 0]
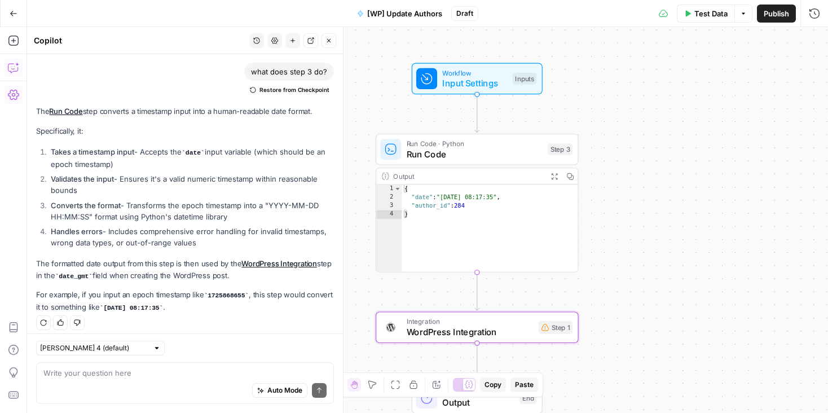
click at [120, 382] on div "Auto Mode Send" at bounding box center [184, 391] width 283 height 25
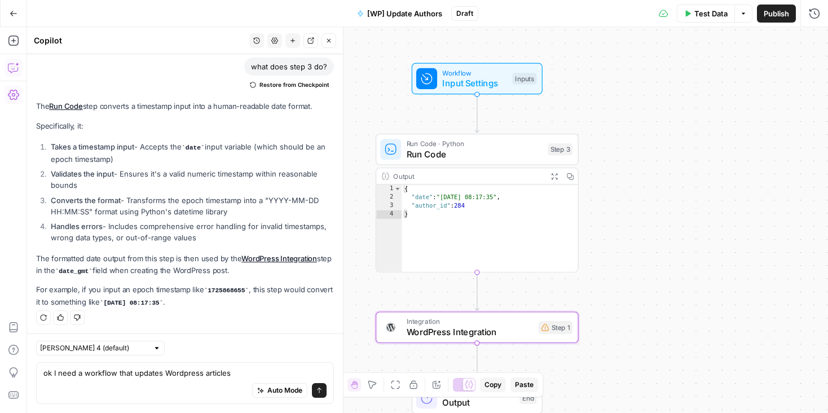
click at [93, 383] on div "Auto Mode Send" at bounding box center [184, 391] width 283 height 25
click at [239, 370] on textarea "ok I need a workflow that updates Wordpress articles" at bounding box center [184, 372] width 283 height 11
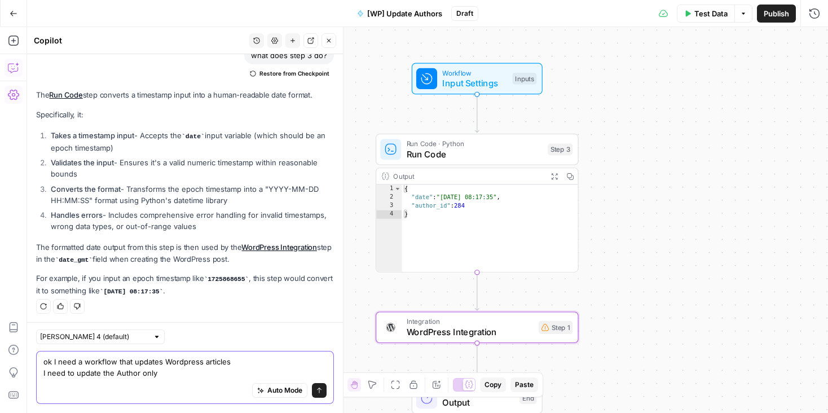
scroll to position [85, 0]
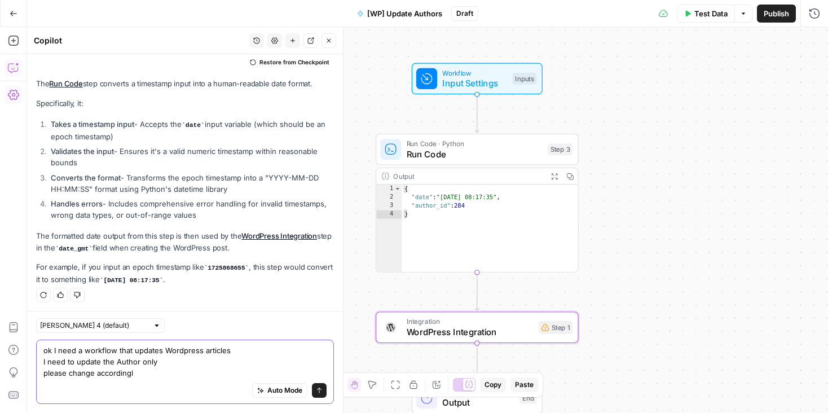
type textarea "ok I need a workflow that updates Wordpress articles I need to update the Autho…"
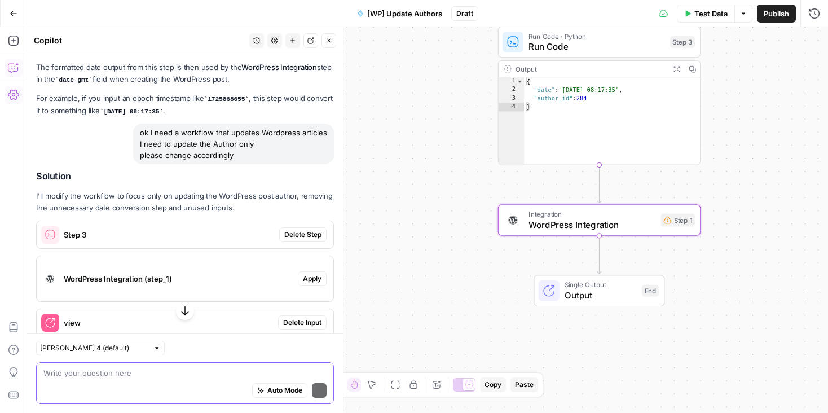
scroll to position [272, 0]
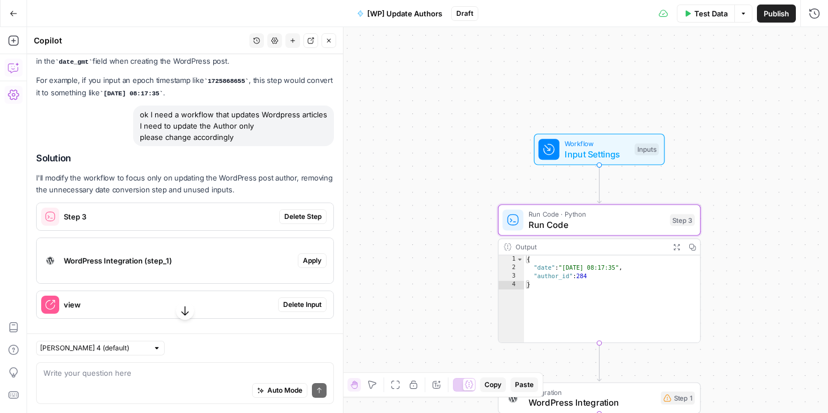
click at [174, 224] on div "Step 3" at bounding box center [158, 216] width 243 height 27
click at [161, 216] on span "Step 3" at bounding box center [169, 216] width 211 height 11
click at [312, 220] on span "Delete Step" at bounding box center [302, 217] width 37 height 10
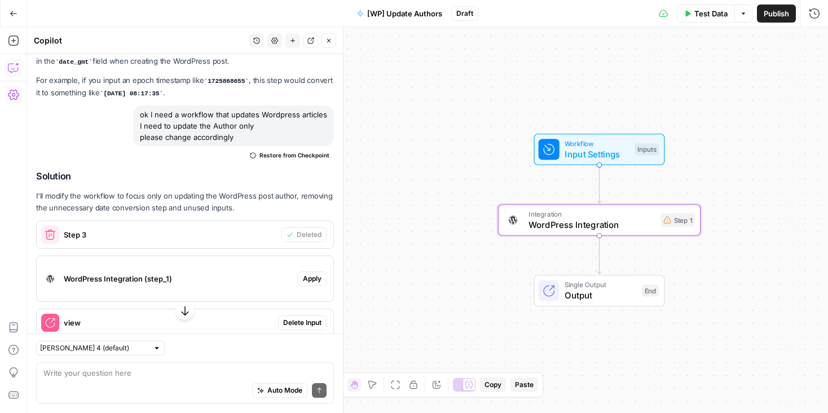
click at [199, 273] on span "WordPress Integration (step_1)" at bounding box center [179, 278] width 230 height 11
click at [302, 275] on button "Apply" at bounding box center [312, 278] width 29 height 15
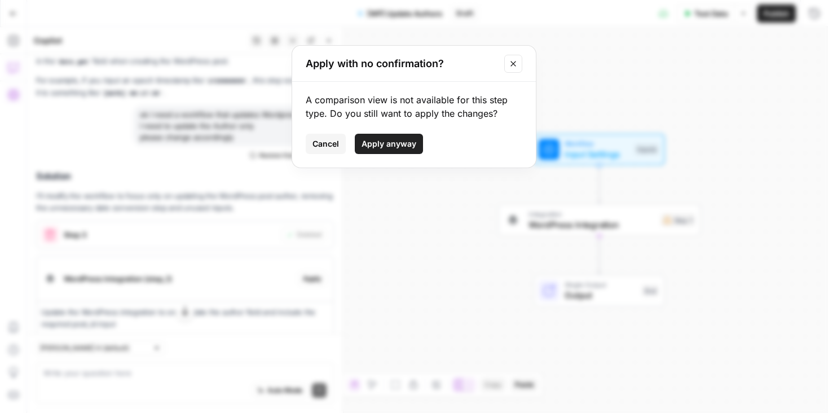
click at [388, 135] on button "Apply anyway" at bounding box center [389, 144] width 68 height 20
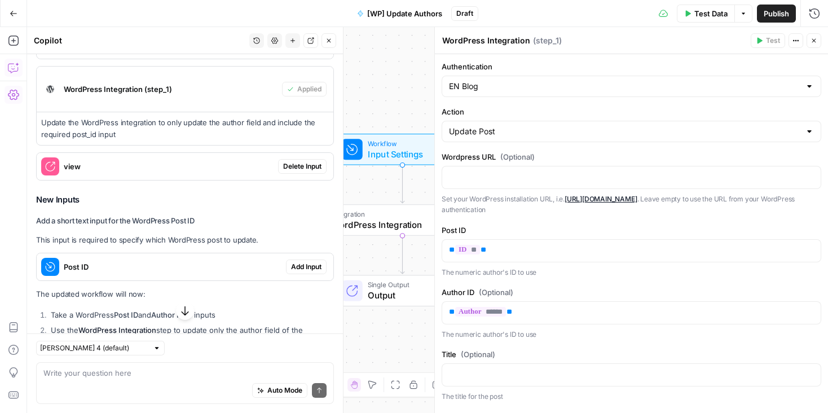
scroll to position [494, 0]
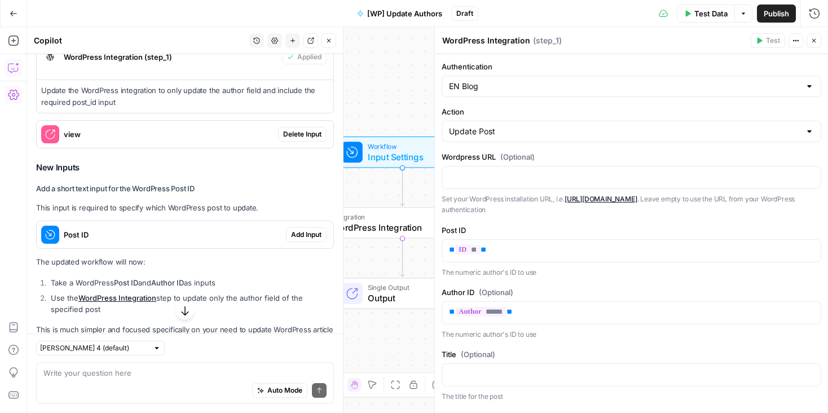
click at [305, 130] on span "Delete Input" at bounding box center [302, 134] width 38 height 10
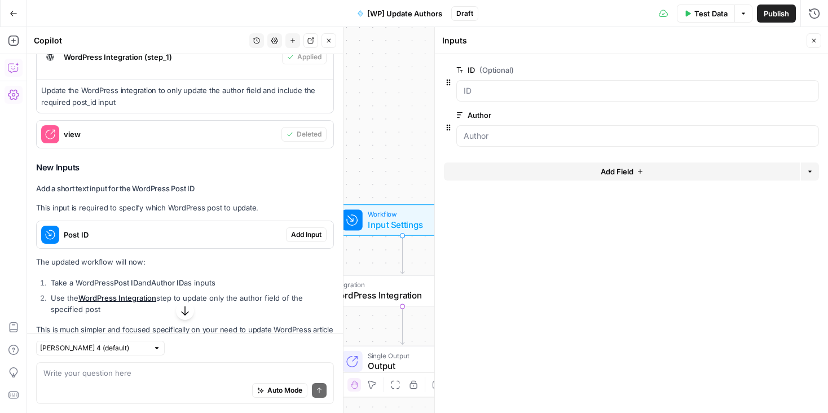
click at [312, 230] on span "Add Input" at bounding box center [306, 235] width 30 height 10
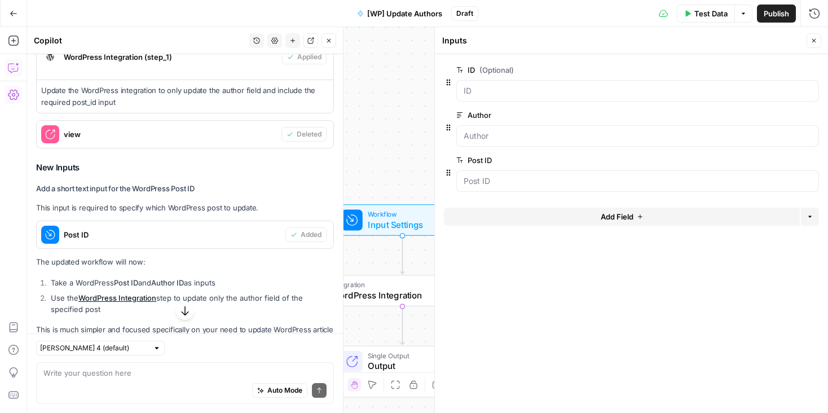
scroll to position [533, 0]
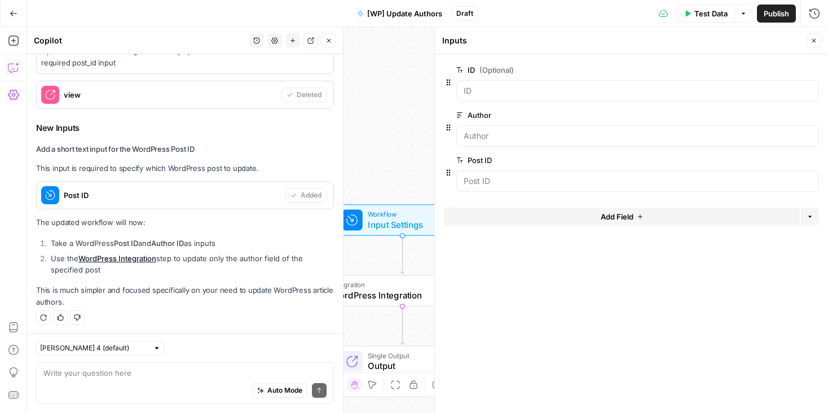
click at [812, 70] on icon "button" at bounding box center [813, 70] width 6 height 6
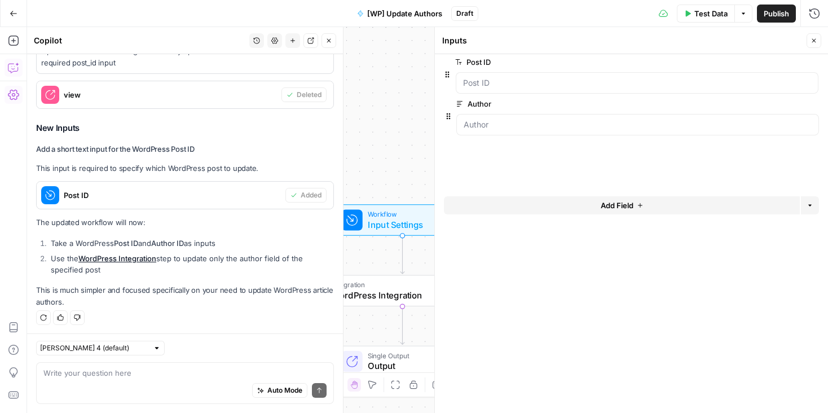
drag, startPoint x: 447, startPoint y: 126, endPoint x: 446, endPoint y: 69, distance: 57.0
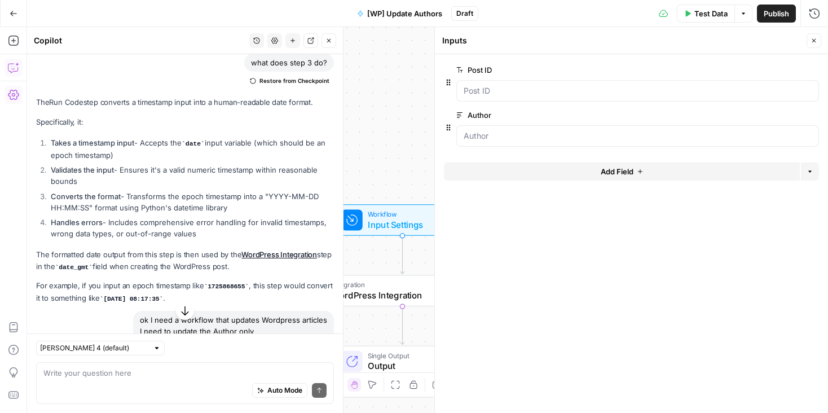
scroll to position [0, 0]
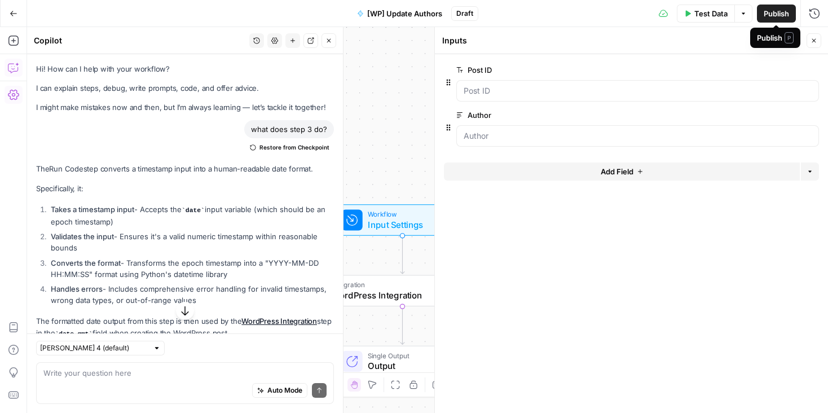
click at [769, 16] on span "Publish" at bounding box center [776, 13] width 25 height 11
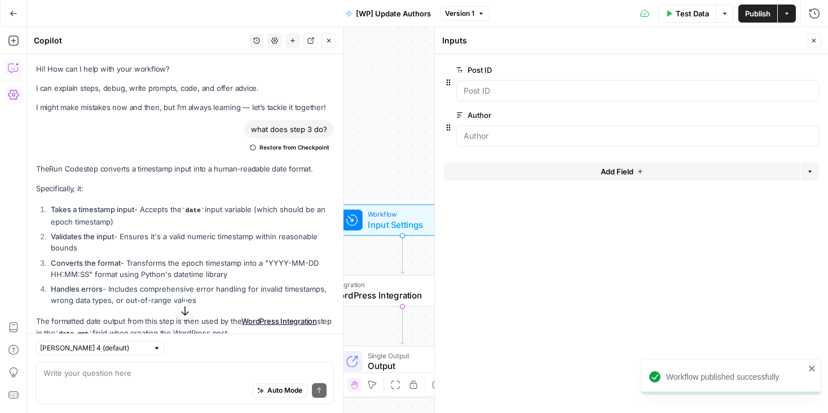
click at [12, 10] on icon "button" at bounding box center [14, 14] width 8 height 8
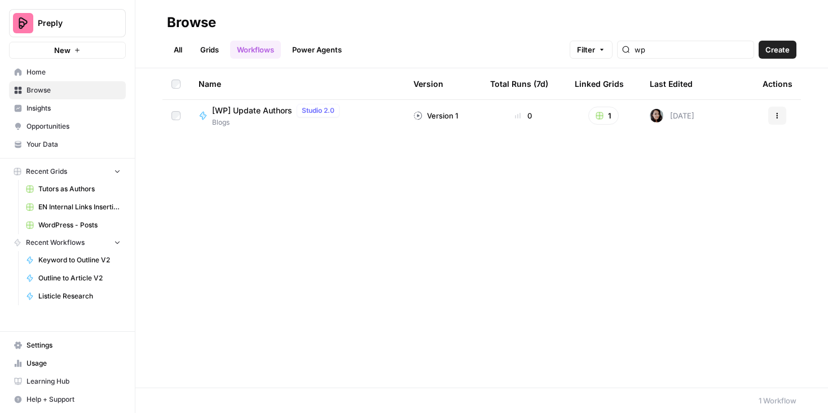
click at [37, 95] on link "Browse" at bounding box center [67, 90] width 117 height 18
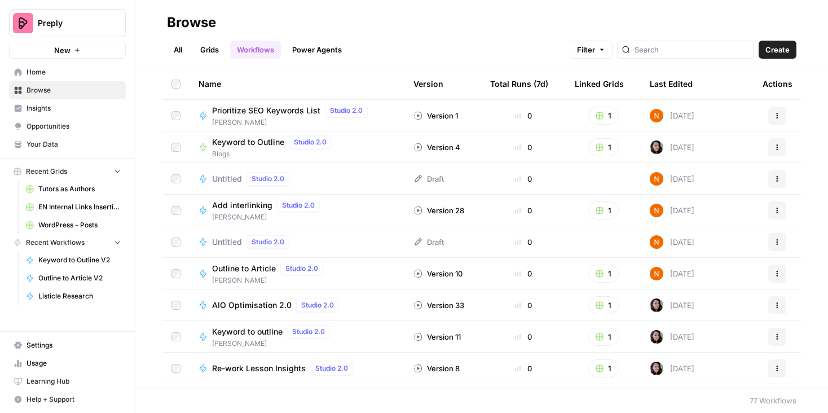
click at [695, 43] on div at bounding box center [685, 50] width 137 height 18
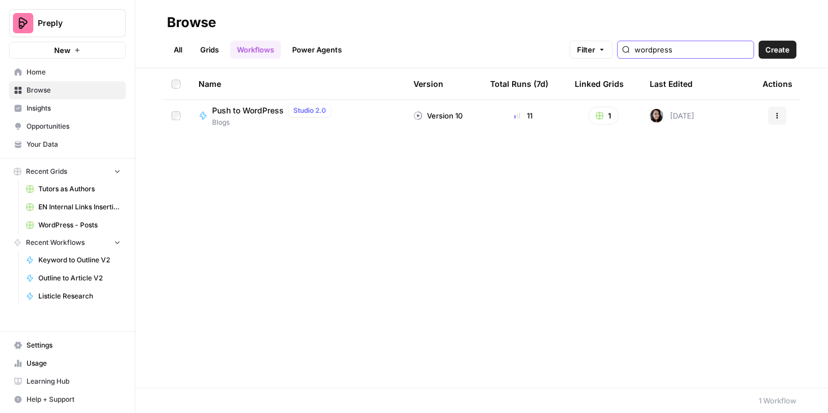
type input "wordpress"
click at [210, 50] on link "Grids" at bounding box center [210, 50] width 32 height 18
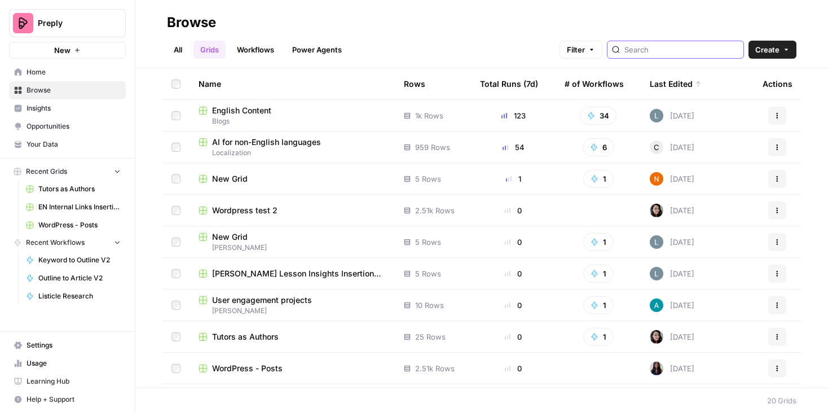
click at [697, 49] on input "search" at bounding box center [682, 49] width 115 height 11
type input "wordpress"
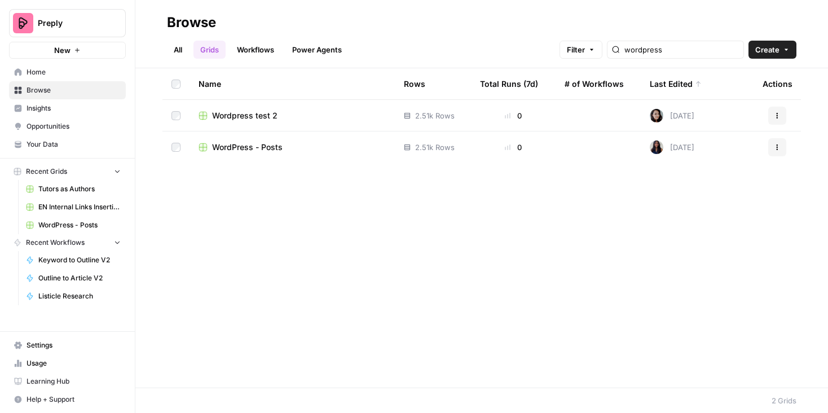
click at [254, 112] on span "Wordpress test 2" at bounding box center [244, 115] width 65 height 11
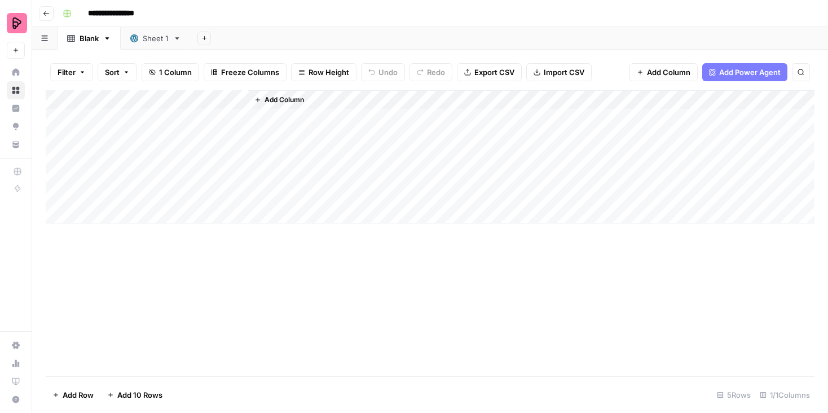
click at [153, 34] on div "Sheet 1" at bounding box center [156, 38] width 26 height 11
drag, startPoint x: 383, startPoint y: 95, endPoint x: 528, endPoint y: 108, distance: 145.1
click at [528, 108] on div "Add Column" at bounding box center [430, 233] width 769 height 286
click at [364, 119] on div "Add Column" at bounding box center [430, 233] width 769 height 286
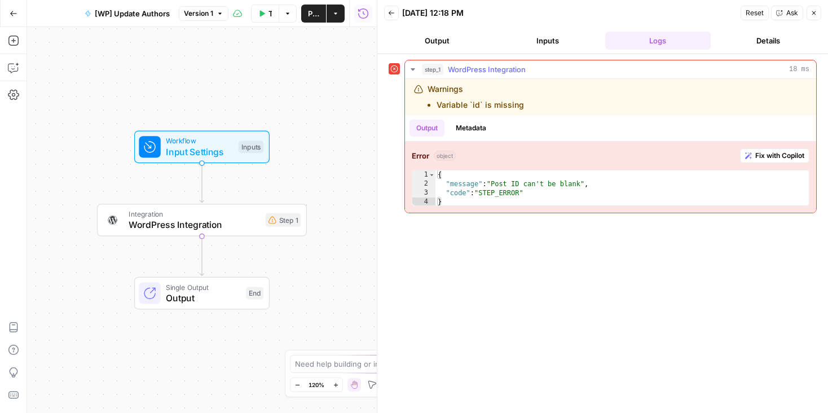
click at [794, 160] on span "Fix with Copilot" at bounding box center [780, 156] width 49 height 10
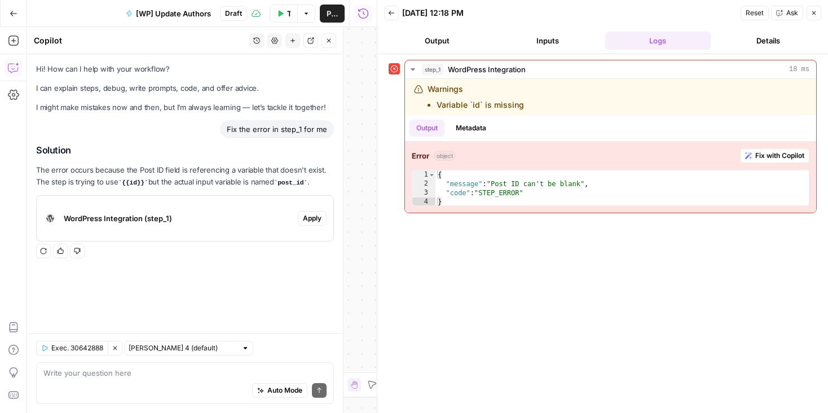
click at [312, 213] on span "Apply" at bounding box center [312, 218] width 19 height 10
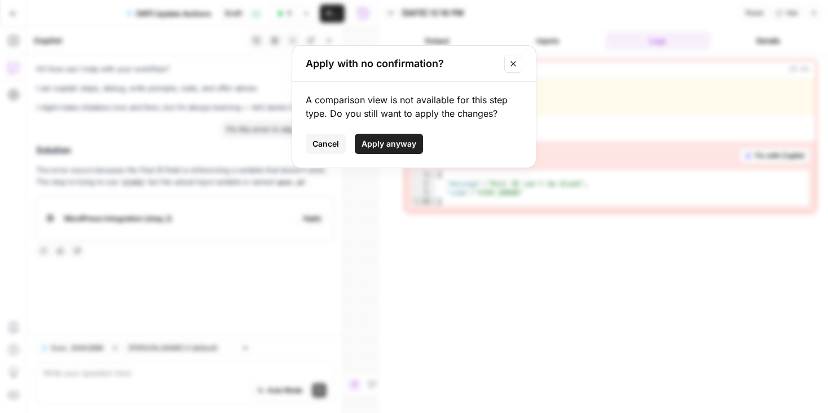
click at [365, 150] on button "Apply anyway" at bounding box center [389, 144] width 68 height 20
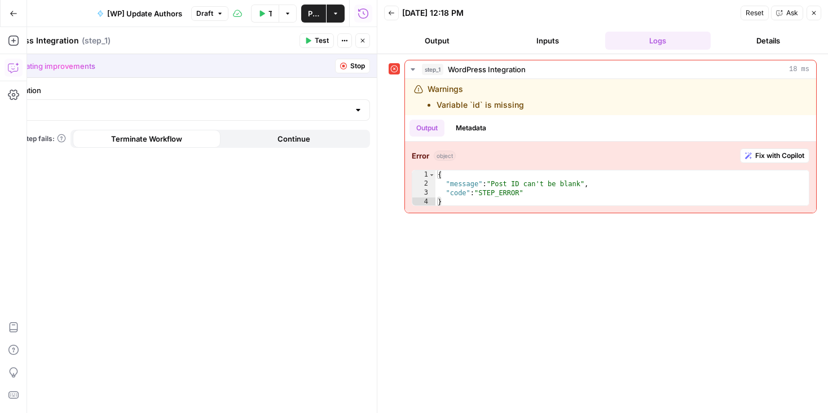
type input "EN Blog"
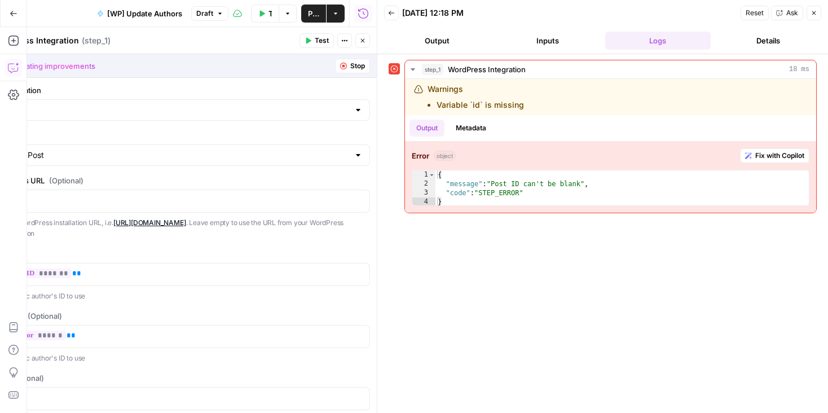
click at [814, 16] on icon "button" at bounding box center [814, 13] width 7 height 7
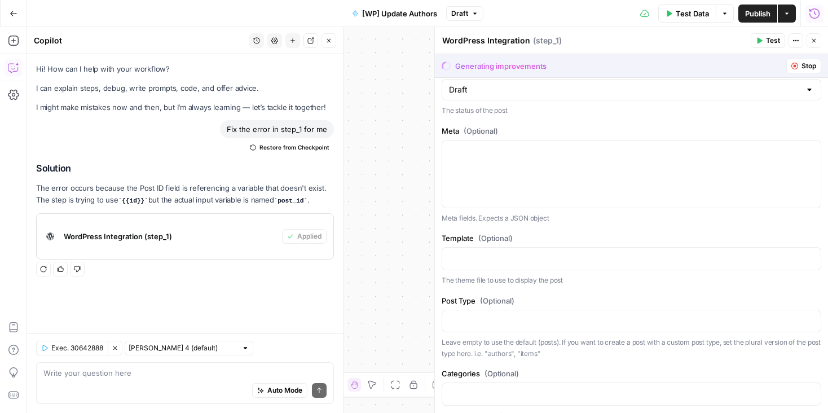
scroll to position [889, 0]
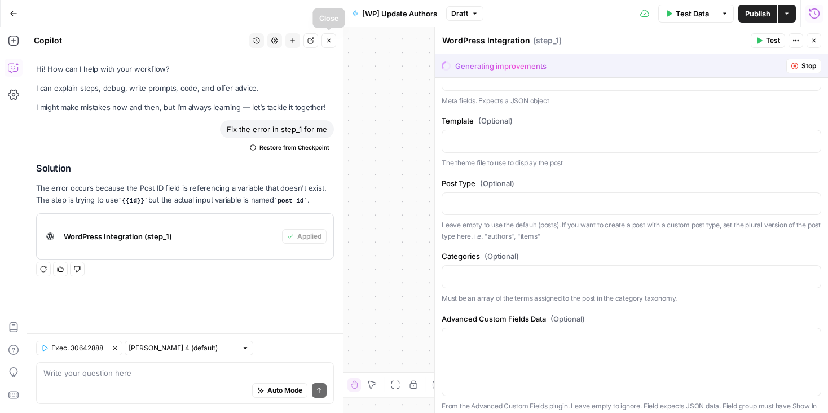
click at [331, 41] on icon "button" at bounding box center [329, 40] width 7 height 7
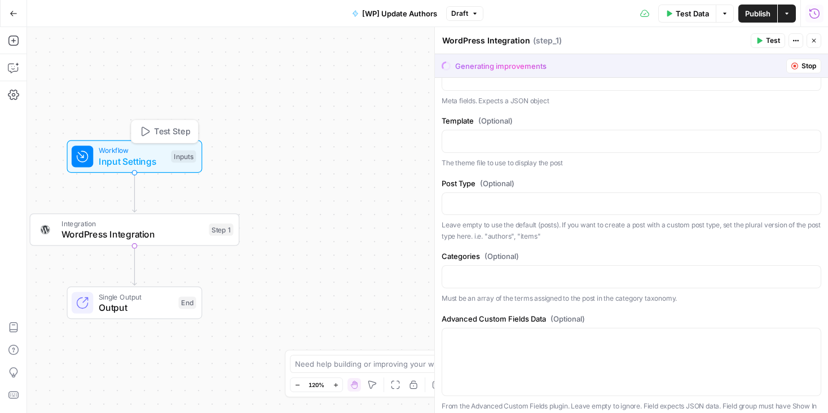
click at [157, 148] on span "Workflow" at bounding box center [132, 150] width 67 height 11
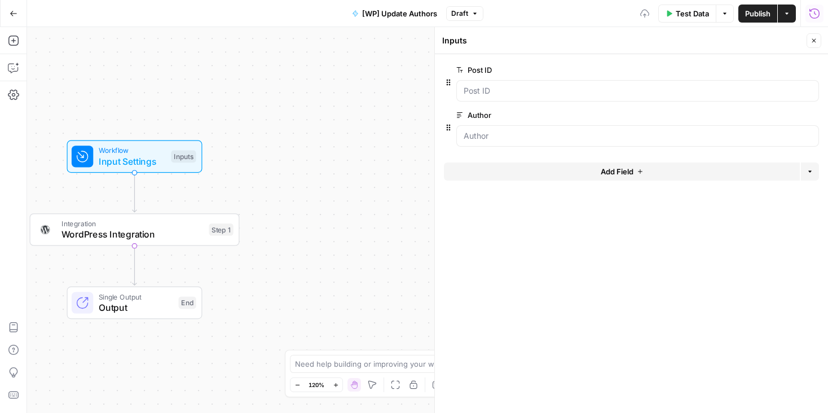
click at [778, 70] on span "edit field" at bounding box center [777, 69] width 25 height 9
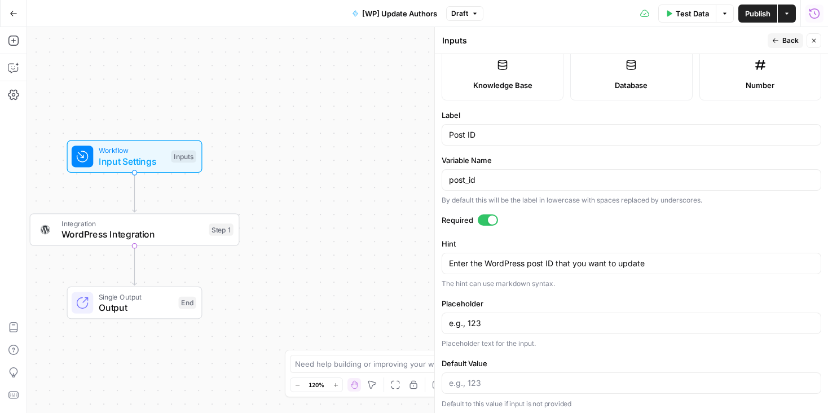
scroll to position [201, 0]
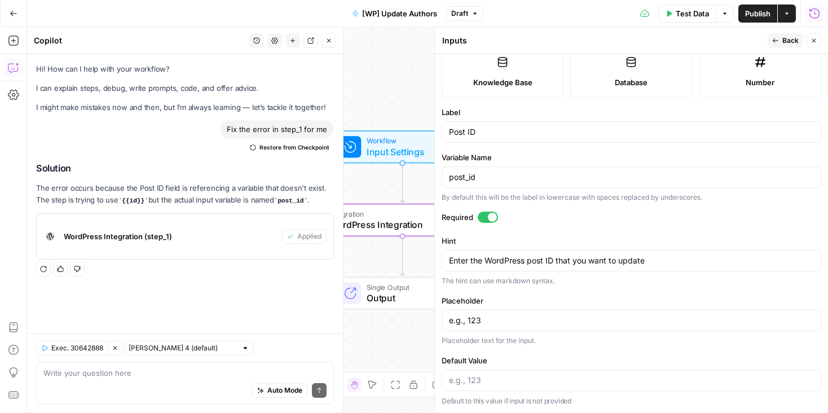
click at [185, 236] on span "WordPress Integration (step_1)" at bounding box center [171, 236] width 214 height 11
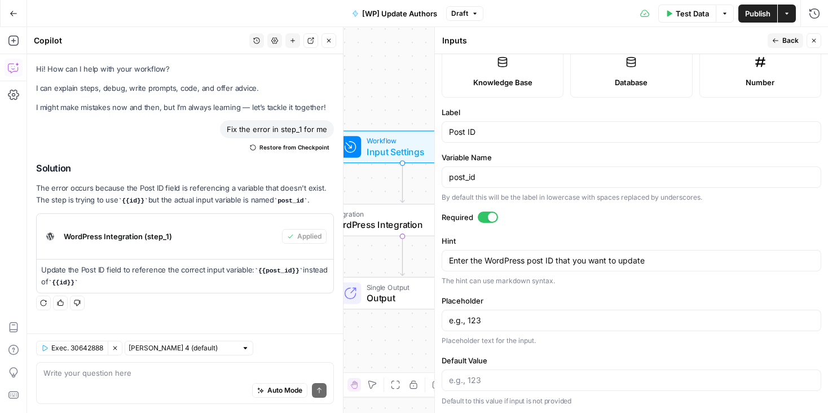
click at [813, 36] on button "Close" at bounding box center [814, 40] width 15 height 15
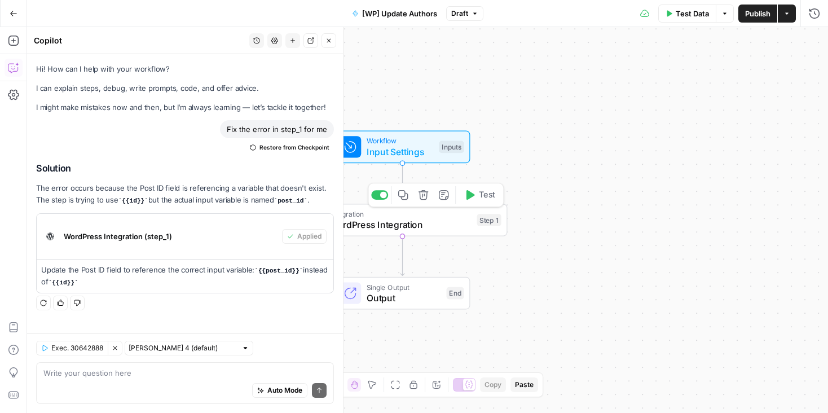
click at [451, 226] on span "WordPress Integration" at bounding box center [401, 225] width 142 height 14
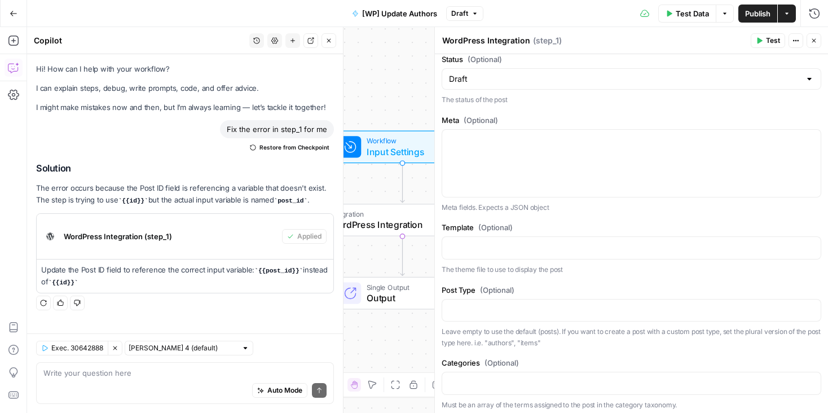
scroll to position [909, 0]
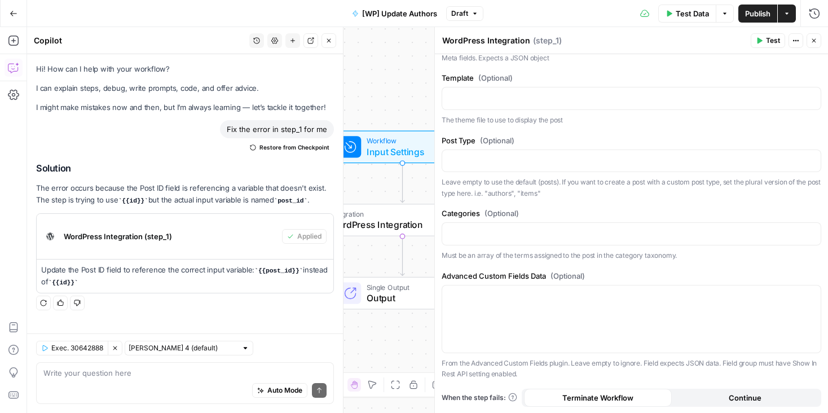
click at [73, 381] on div "Auto Mode Send" at bounding box center [184, 391] width 283 height 25
type textarea "isn't it already correct"
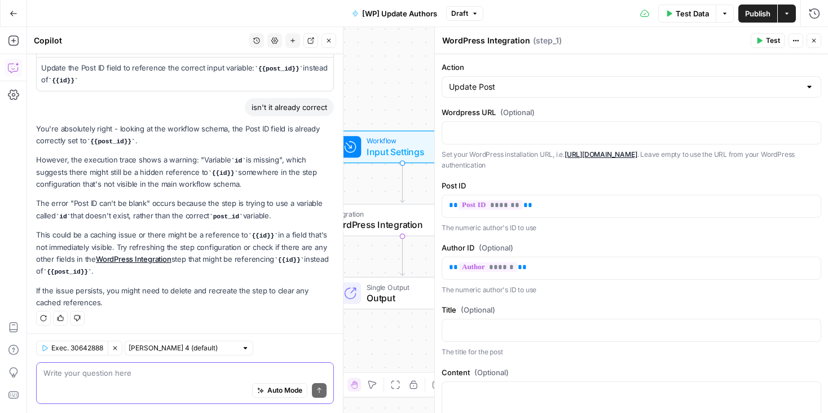
scroll to position [0, 0]
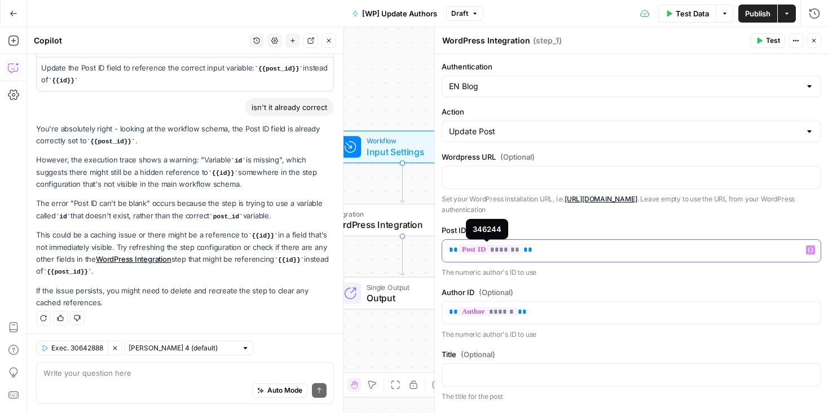
click at [514, 247] on span "*******" at bounding box center [491, 250] width 64 height 10
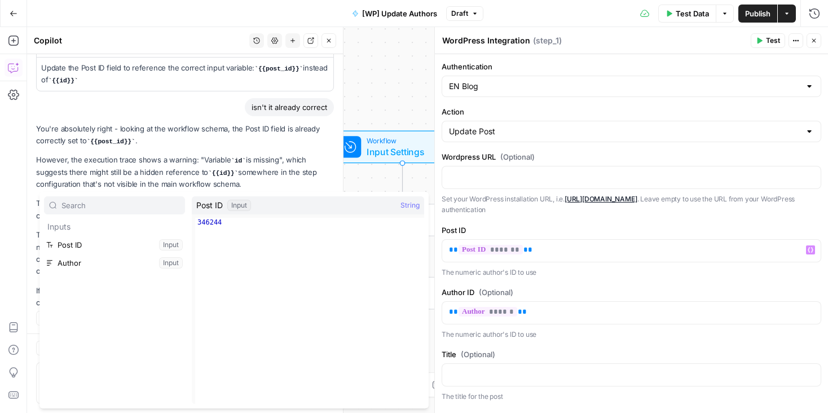
click at [171, 245] on button "Select variable Post ID" at bounding box center [114, 245] width 141 height 18
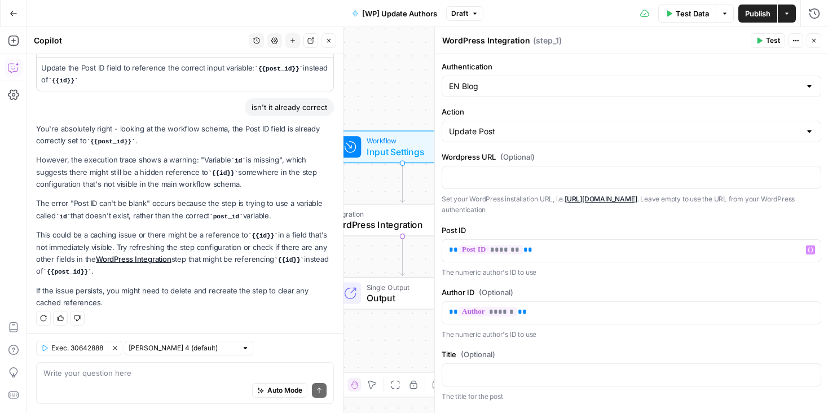
click at [768, 40] on span "Test" at bounding box center [773, 41] width 14 height 10
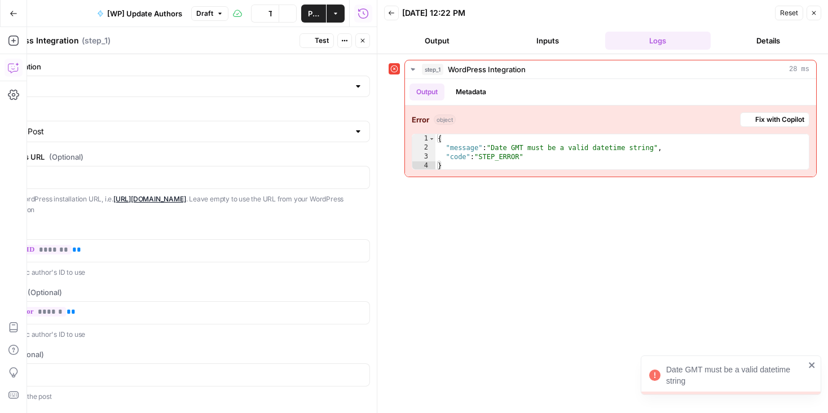
scroll to position [202, 0]
click at [313, 12] on span "Publish" at bounding box center [313, 13] width 11 height 11
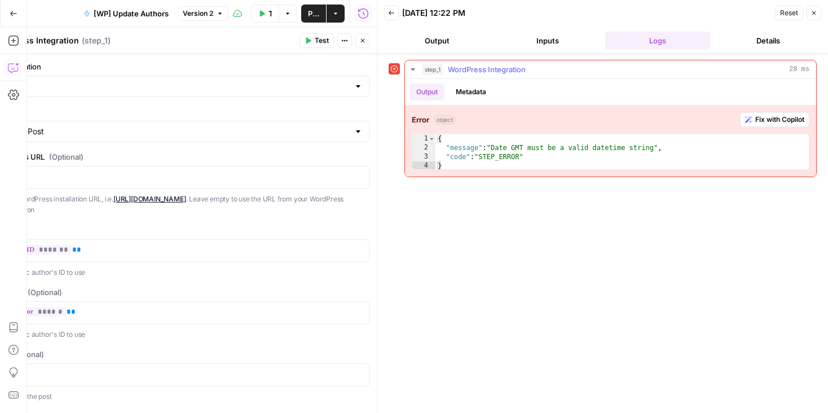
click at [805, 117] on button "Fix with Copilot" at bounding box center [774, 119] width 69 height 15
click at [366, 43] on icon "button" at bounding box center [363, 40] width 7 height 7
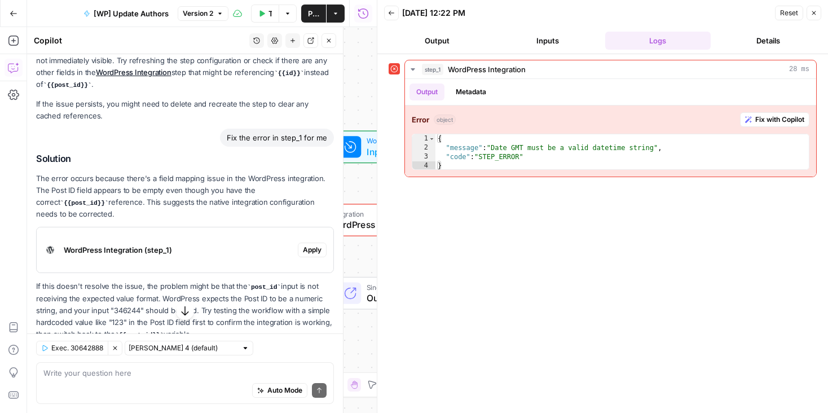
scroll to position [409, 0]
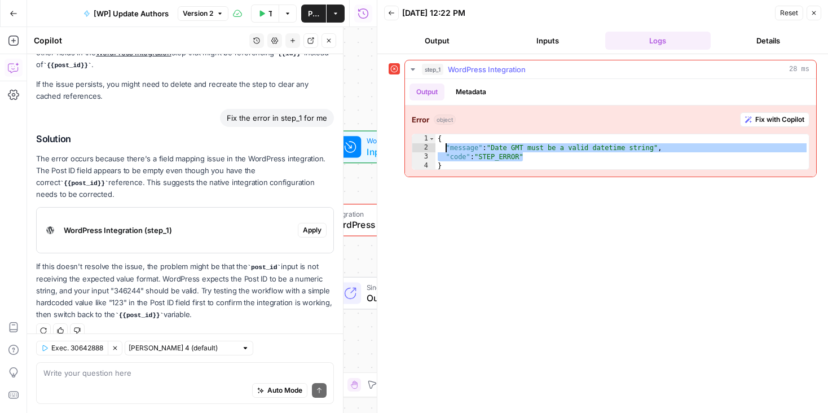
drag, startPoint x: 524, startPoint y: 157, endPoint x: 444, endPoint y: 148, distance: 80.6
click at [444, 148] on div "{ "message" : "Date GMT must be a valid datetime string" , "code" : "STEP_ERROR…" at bounding box center [623, 161] width 374 height 54
type textarea "**********"
click at [130, 372] on textarea at bounding box center [184, 372] width 283 height 11
paste textarea ""message": "Date GMT must be a valid datetime string", "code": "STEP_ERROR"
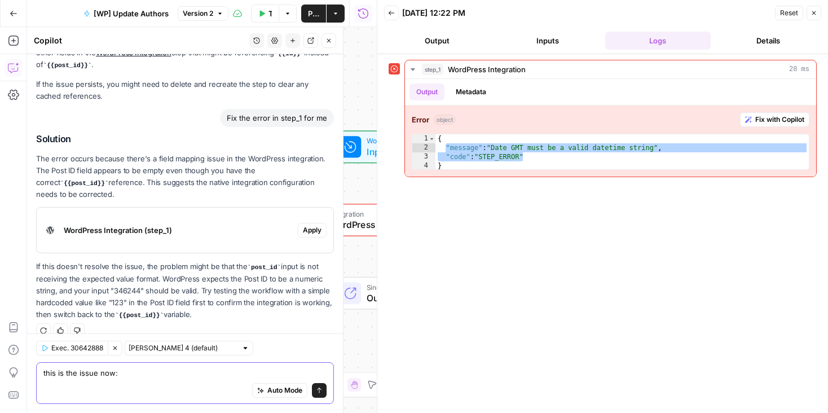
type textarea "this is the issue now: "message": "Date GMT must be a valid datetime string", "…"
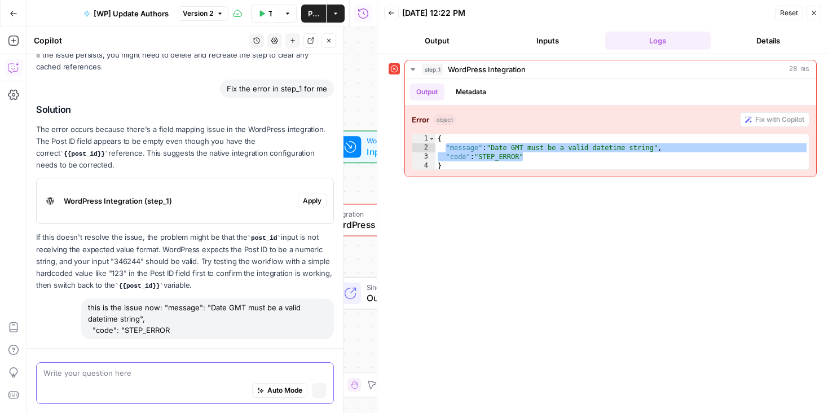
scroll to position [423, 0]
